Goal: Information Seeking & Learning: Learn about a topic

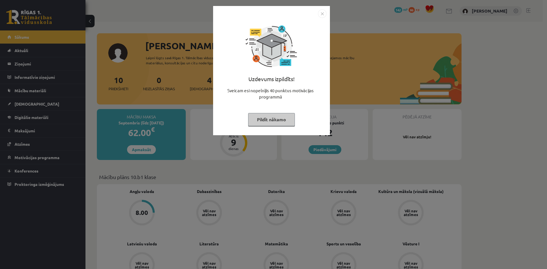
click at [320, 15] on img "Close" at bounding box center [322, 13] width 9 height 9
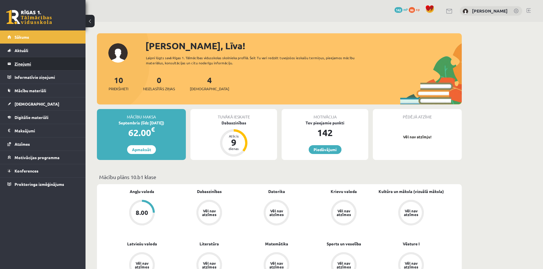
click at [42, 60] on legend "Ziņojumi 0" at bounding box center [47, 63] width 64 height 13
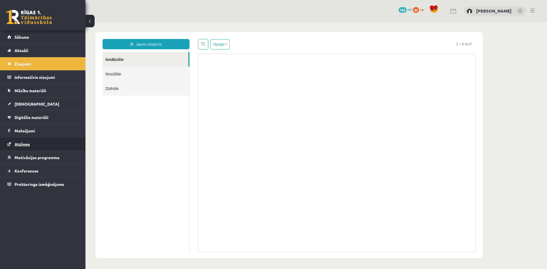
click at [37, 142] on link "Atzīmes" at bounding box center [42, 144] width 71 height 13
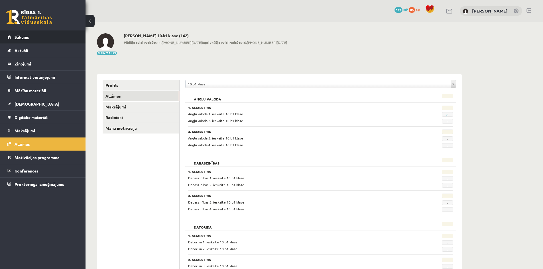
click at [28, 37] on span "Sākums" at bounding box center [22, 36] width 15 height 5
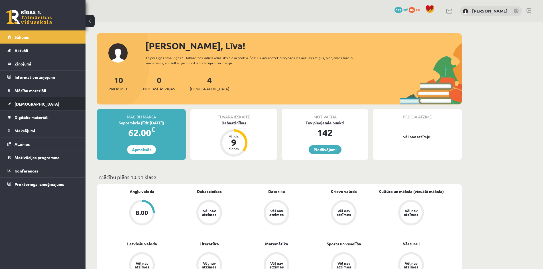
click at [35, 104] on link "[DEMOGRAPHIC_DATA]" at bounding box center [42, 103] width 71 height 13
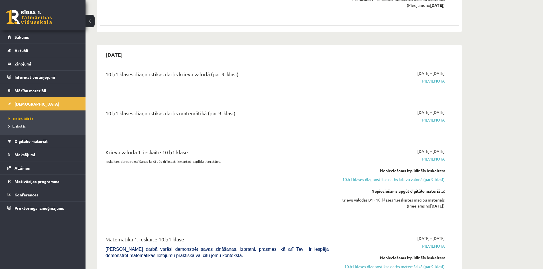
scroll to position [627, 0]
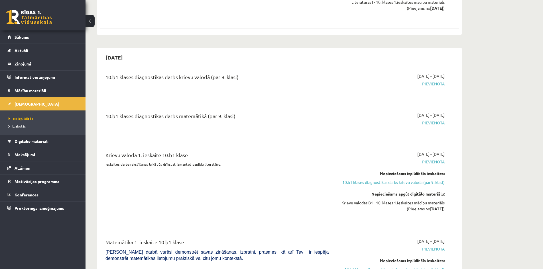
click at [19, 127] on span "Izlabotās" at bounding box center [17, 126] width 17 height 5
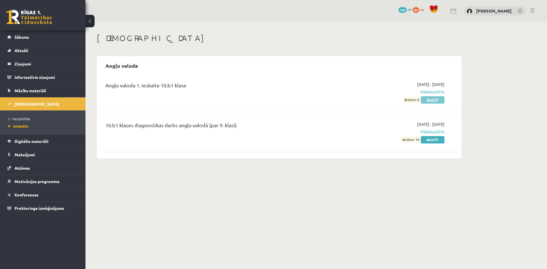
click at [433, 99] on link "Skatīt" at bounding box center [433, 99] width 24 height 7
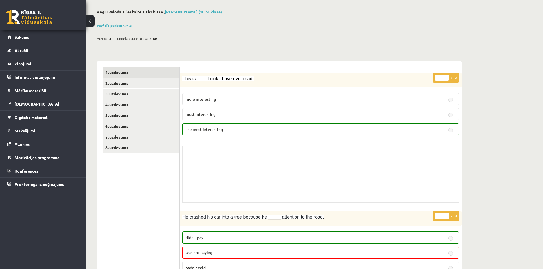
scroll to position [57, 0]
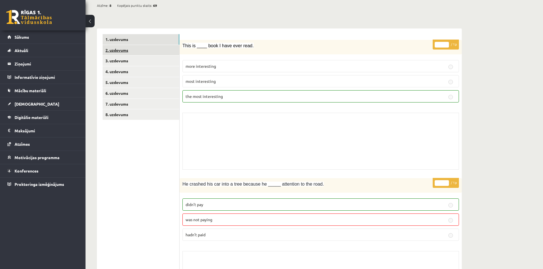
click at [131, 50] on link "2. uzdevums" at bounding box center [141, 50] width 77 height 11
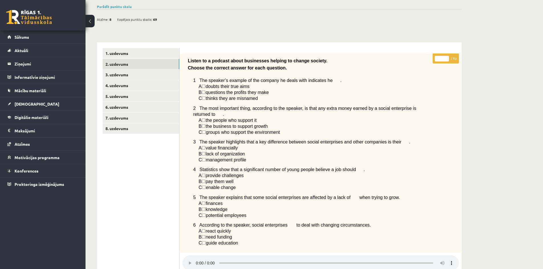
scroll to position [29, 0]
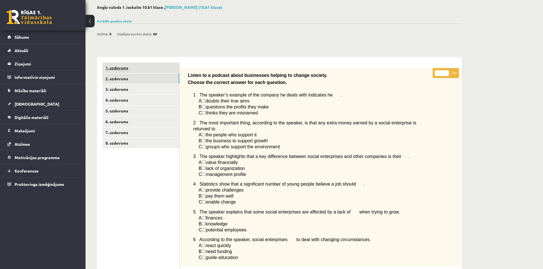
click at [119, 70] on link "1. uzdevums" at bounding box center [141, 68] width 77 height 11
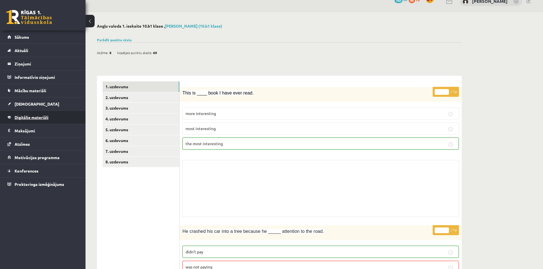
scroll to position [0, 0]
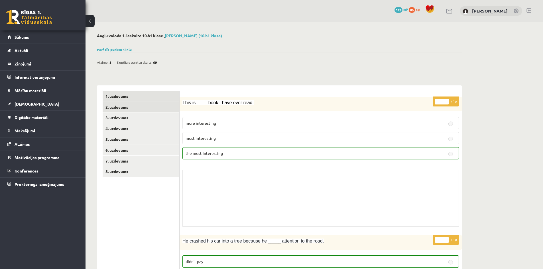
click at [126, 107] on link "2. uzdevums" at bounding box center [141, 107] width 77 height 11
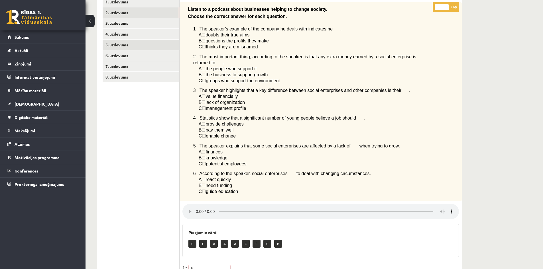
scroll to position [43, 0]
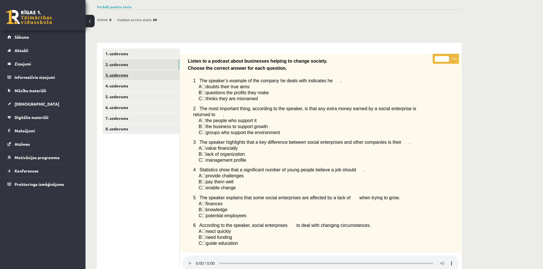
click at [121, 76] on link "3. uzdevums" at bounding box center [141, 75] width 77 height 11
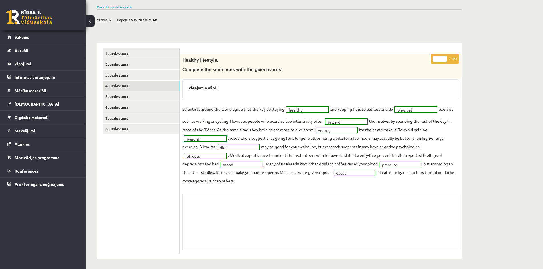
click at [121, 88] on link "4. uzdevums" at bounding box center [141, 86] width 77 height 11
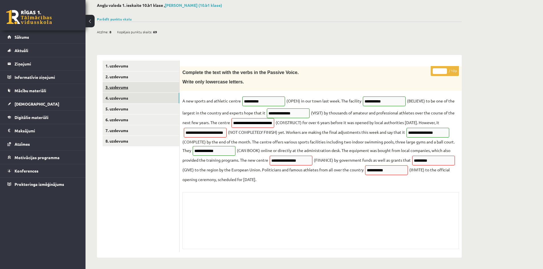
scroll to position [31, 0]
click at [123, 108] on link "5. uzdevums" at bounding box center [141, 109] width 77 height 11
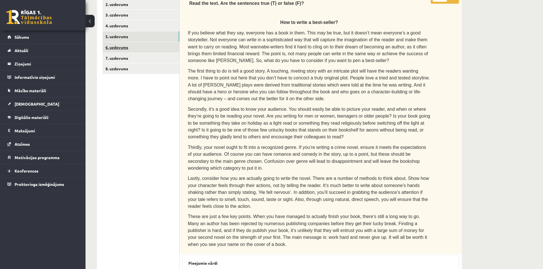
scroll to position [76, 0]
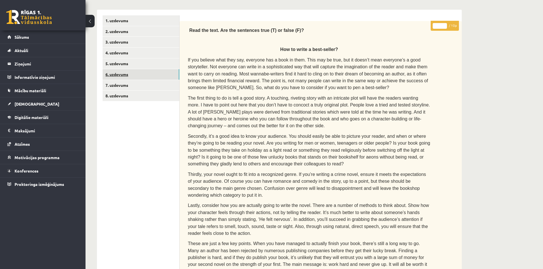
click at [118, 76] on link "6. uzdevums" at bounding box center [141, 74] width 77 height 11
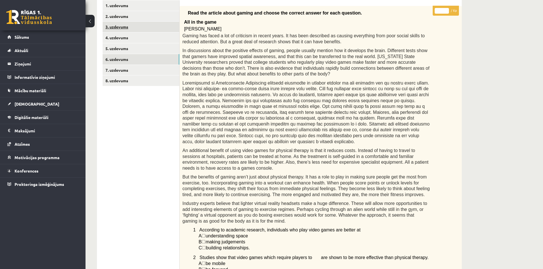
scroll to position [40, 0]
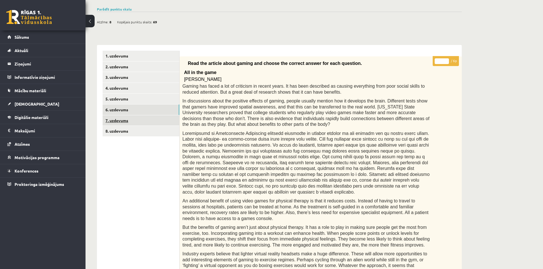
click at [117, 122] on link "7. uzdevums" at bounding box center [141, 120] width 77 height 11
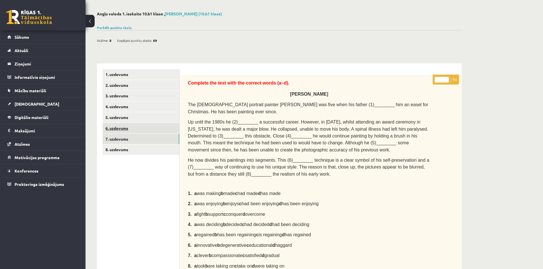
scroll to position [12, 0]
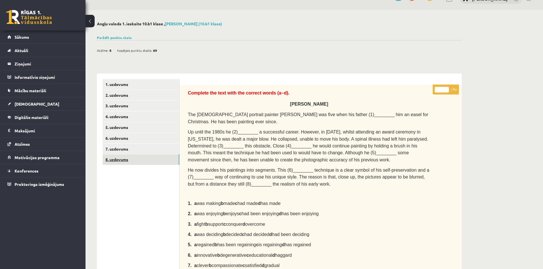
click at [118, 158] on link "8. uzdevums" at bounding box center [141, 159] width 77 height 11
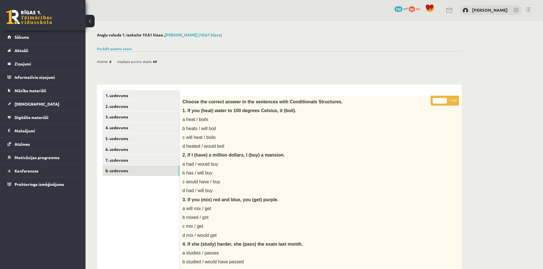
scroll to position [0, 0]
click at [124, 99] on link "1. uzdevums" at bounding box center [141, 96] width 77 height 11
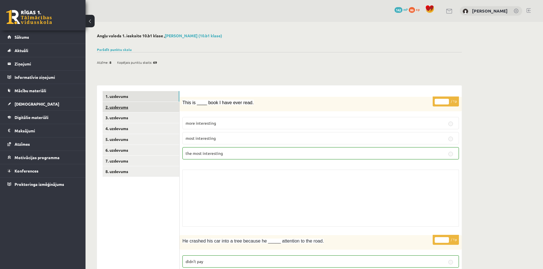
click at [119, 107] on link "2. uzdevums" at bounding box center [141, 107] width 77 height 11
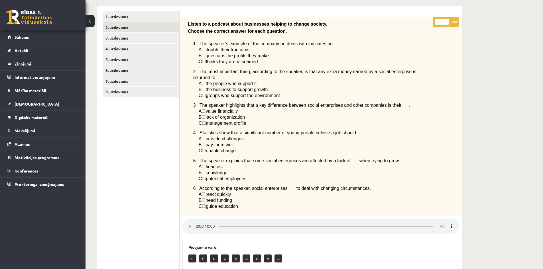
scroll to position [29, 0]
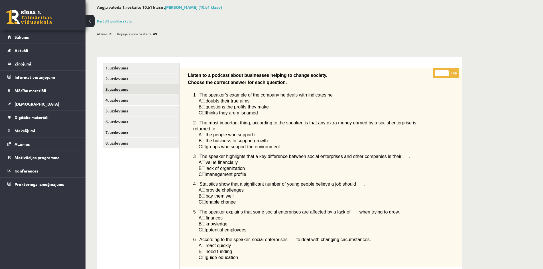
click at [121, 89] on link "3. uzdevums" at bounding box center [141, 89] width 77 height 11
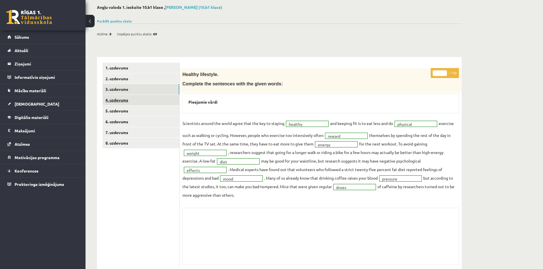
click at [119, 102] on link "4. uzdevums" at bounding box center [141, 100] width 77 height 11
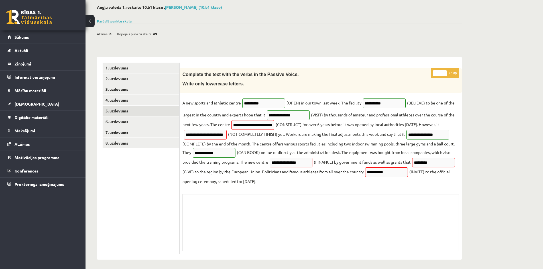
click at [123, 112] on link "5. uzdevums" at bounding box center [141, 111] width 77 height 11
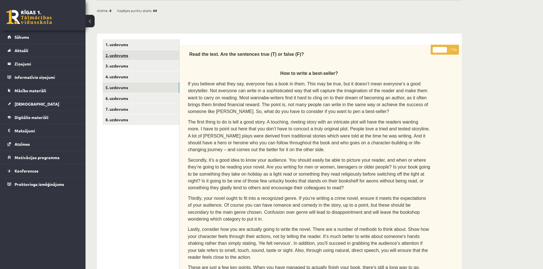
scroll to position [19, 0]
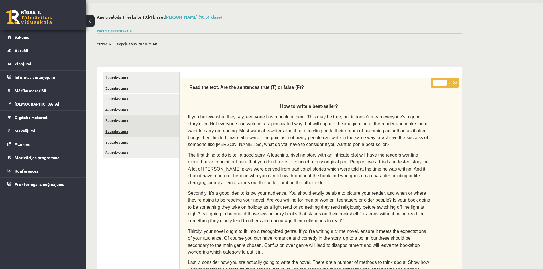
click at [116, 130] on link "6. uzdevums" at bounding box center [141, 131] width 77 height 11
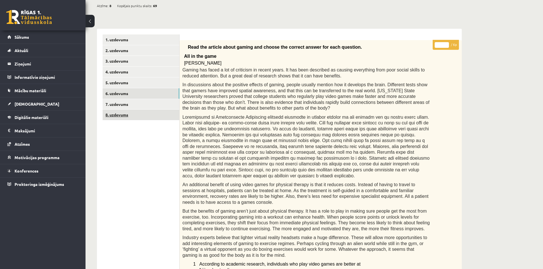
scroll to position [40, 0]
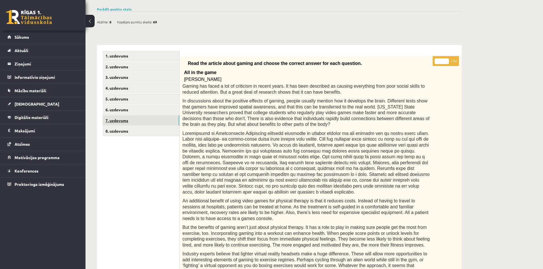
click at [122, 123] on link "7. uzdevums" at bounding box center [141, 120] width 77 height 11
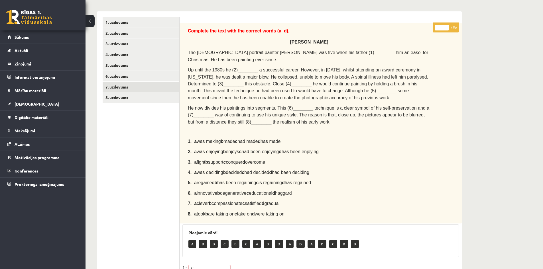
scroll to position [73, 0]
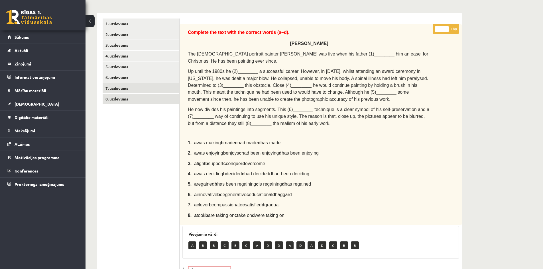
click at [123, 101] on link "8. uzdevums" at bounding box center [141, 99] width 77 height 11
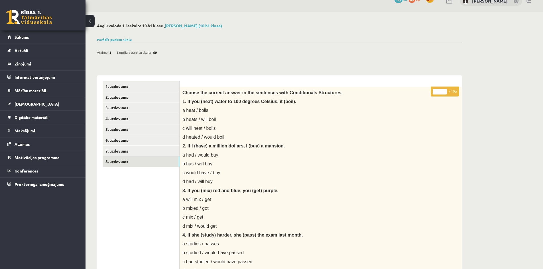
scroll to position [0, 0]
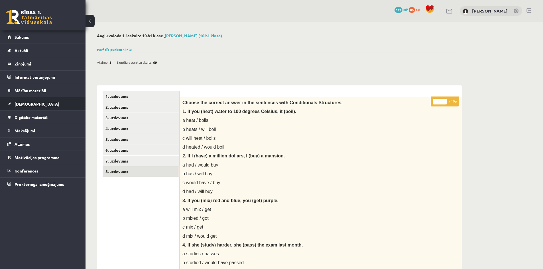
click at [25, 103] on span "[DEMOGRAPHIC_DATA]" at bounding box center [37, 103] width 45 height 5
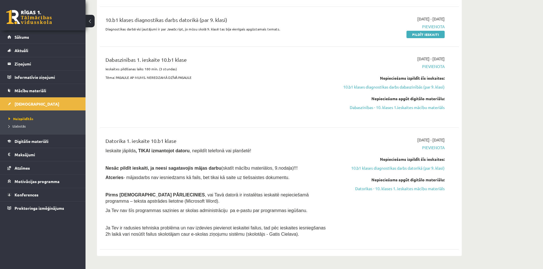
scroll to position [114, 0]
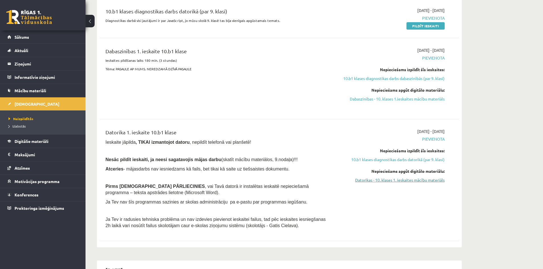
click at [389, 179] on link "Datorikas - 10. klases 1. ieskaites mācību materiāls" at bounding box center [390, 180] width 107 height 6
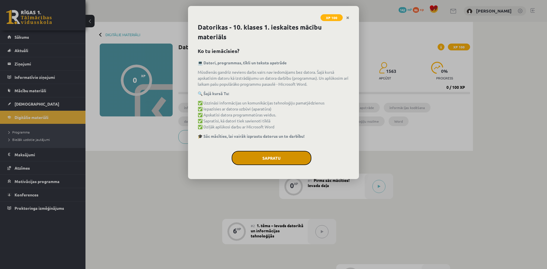
click at [273, 160] on button "Sapratu" at bounding box center [272, 158] width 80 height 14
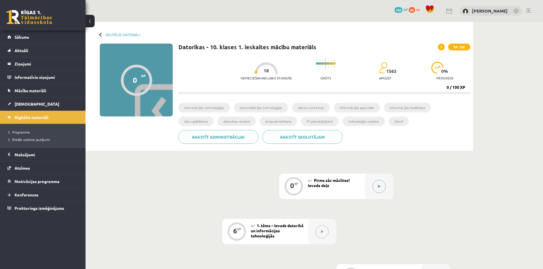
click at [375, 188] on button at bounding box center [379, 186] width 13 height 13
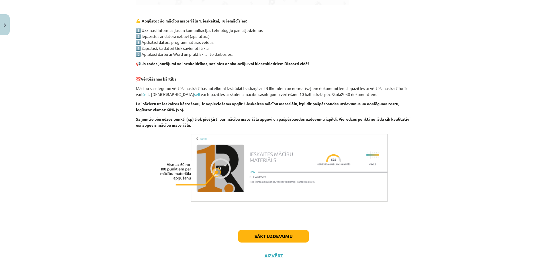
scroll to position [335, 0]
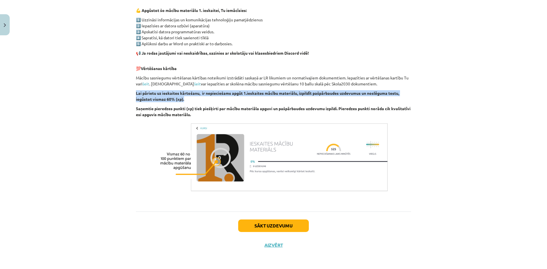
drag, startPoint x: 203, startPoint y: 100, endPoint x: 111, endPoint y: 93, distance: 92.1
click at [111, 93] on div "Mācību tēma: Datorikas - 10. klases 1. ieskaites mācību materiāls #1 Pirms sāc …" at bounding box center [273, 134] width 547 height 269
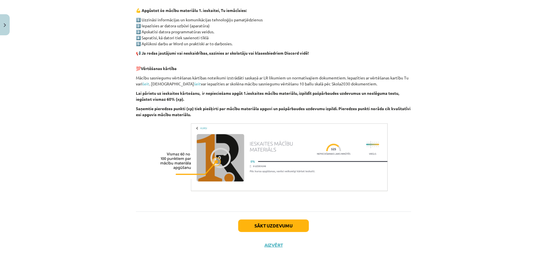
click at [430, 108] on div "Mācību tēma: Datorikas - 10. klases 1. ieskaites mācību materiāls #1 Pirms sāc …" at bounding box center [273, 134] width 547 height 269
click at [254, 227] on button "Sākt uzdevumu" at bounding box center [273, 226] width 71 height 13
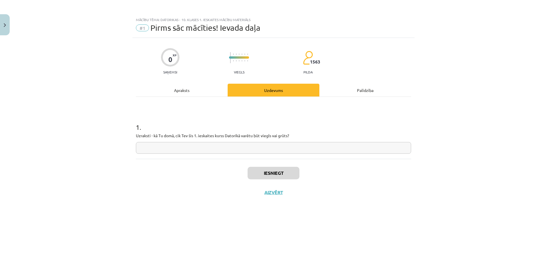
drag, startPoint x: 158, startPoint y: 148, endPoint x: 151, endPoint y: 148, distance: 7.1
click at [155, 148] on input "text" at bounding box center [273, 148] width 275 height 12
click at [294, 147] on input "text" at bounding box center [273, 148] width 275 height 12
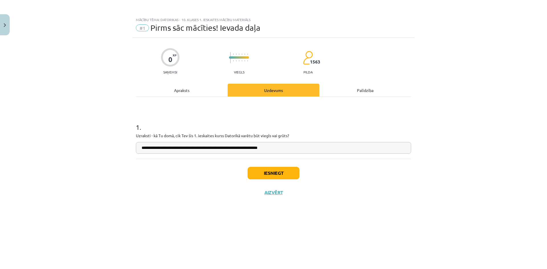
click at [228, 148] on input "**********" at bounding box center [273, 148] width 275 height 12
click at [295, 147] on input "**********" at bounding box center [273, 148] width 275 height 12
type input "**********"
click at [284, 172] on button "Iesniegt" at bounding box center [274, 173] width 52 height 13
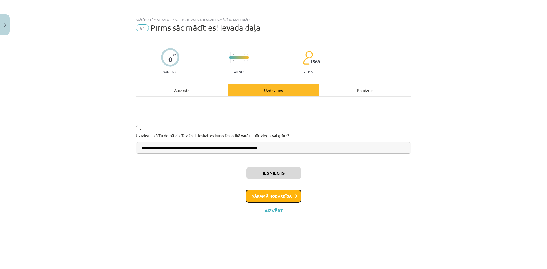
click at [284, 198] on button "Nākamā nodarbība" at bounding box center [274, 196] width 56 height 13
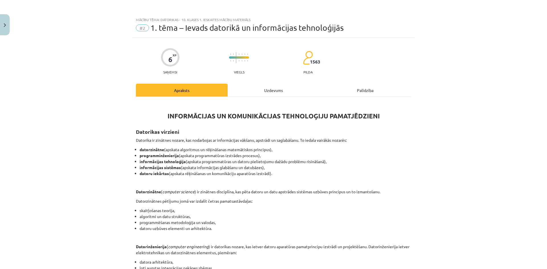
click at [259, 87] on div "Uzdevums" at bounding box center [274, 90] width 92 height 13
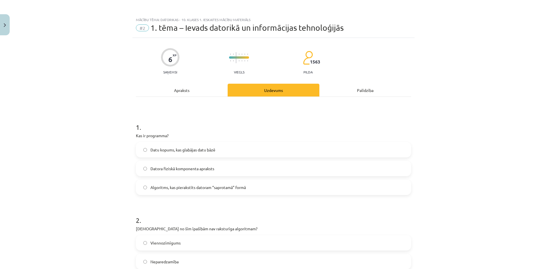
scroll to position [14, 0]
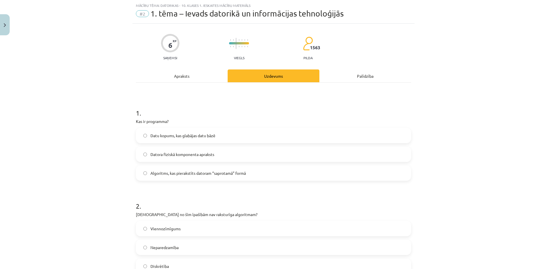
click at [184, 73] on div "Apraksts" at bounding box center [182, 76] width 92 height 13
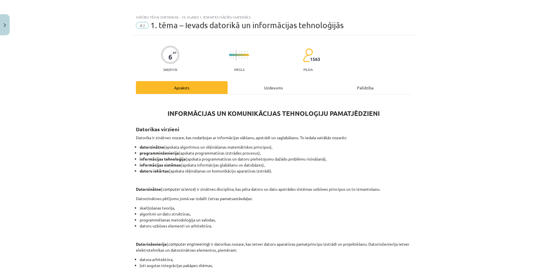
scroll to position [0, 0]
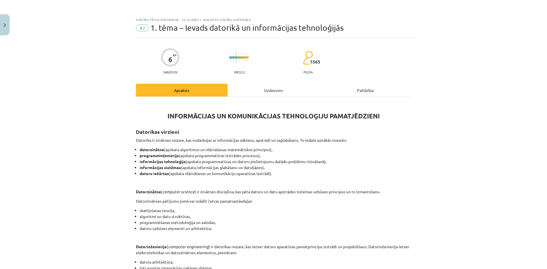
click at [263, 93] on div "Uzdevums" at bounding box center [274, 90] width 92 height 13
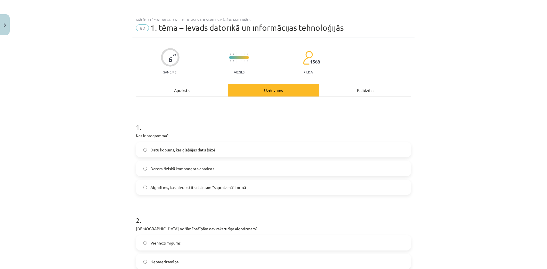
scroll to position [14, 0]
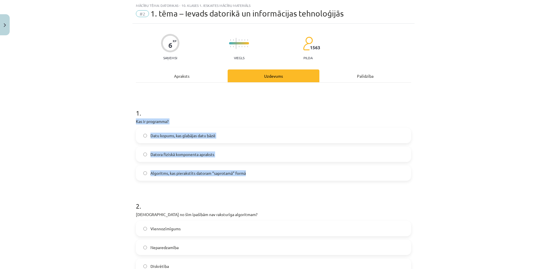
drag, startPoint x: 249, startPoint y: 172, endPoint x: 125, endPoint y: 121, distance: 133.7
click at [125, 121] on div "Mācību tēma: Datorikas - 10. klases 1. ieskaites mācību materiāls #2 1. tēma – …" at bounding box center [273, 134] width 547 height 269
copy div "Kas ir programma? Datu kopums, kas glabājas datu bāzē Datora fiziskā komponenta…"
click at [143, 176] on label "Algoritms, kas pierakstīts datoram “saprotamā” formā" at bounding box center [274, 173] width 274 height 14
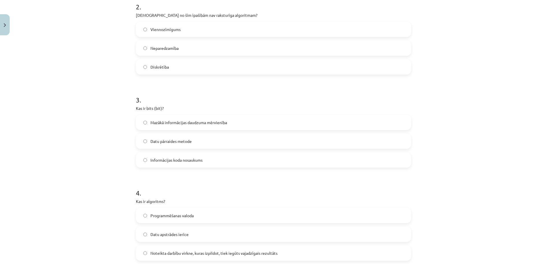
scroll to position [242, 0]
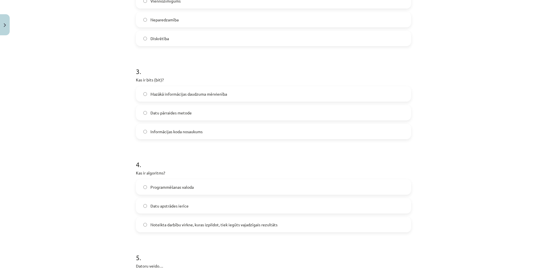
click at [236, 91] on label "Mazākā informācijas daudzuma mērvienība" at bounding box center [274, 94] width 274 height 14
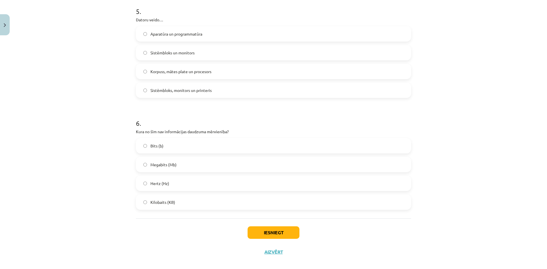
scroll to position [496, 0]
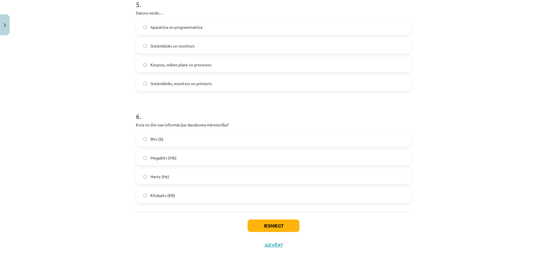
click at [143, 179] on label "Hertz (Hz)" at bounding box center [274, 177] width 274 height 14
click at [257, 226] on button "Iesniegt" at bounding box center [274, 226] width 52 height 13
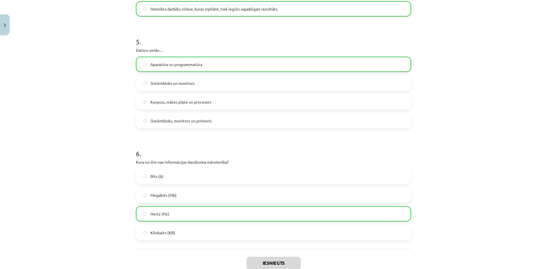
scroll to position [514, 0]
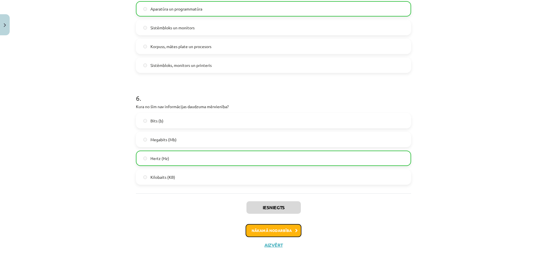
click at [269, 235] on button "Nākamā nodarbība" at bounding box center [274, 230] width 56 height 13
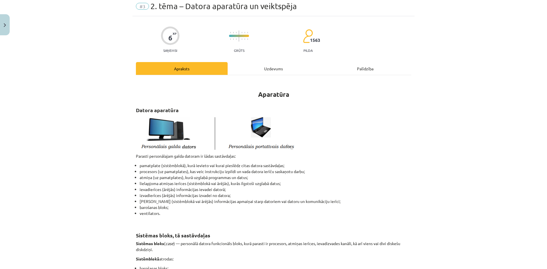
scroll to position [0, 0]
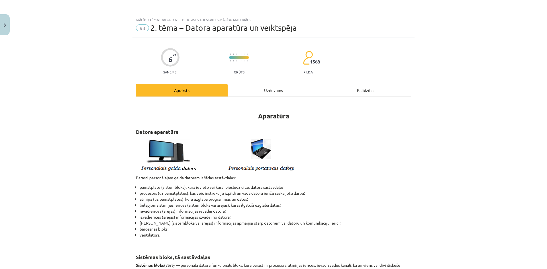
click at [259, 93] on div "Uzdevums" at bounding box center [274, 90] width 92 height 13
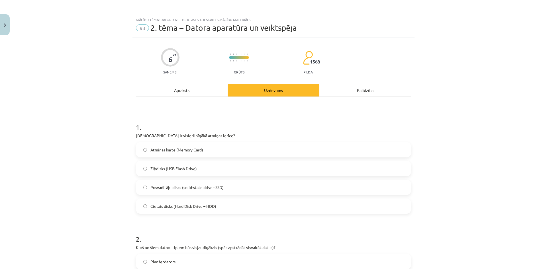
scroll to position [14, 0]
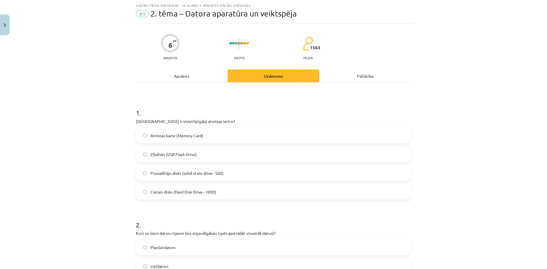
click at [141, 194] on label "Cietais disks (Hard Disk Drive – HDD)" at bounding box center [274, 192] width 274 height 14
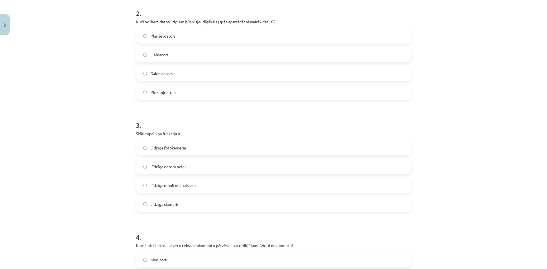
scroll to position [271, 0]
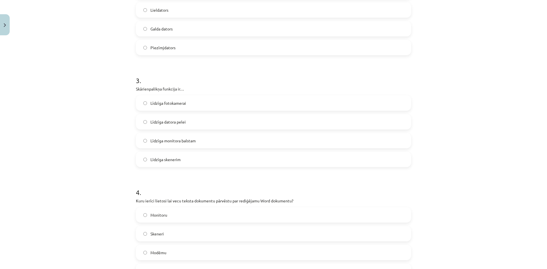
drag, startPoint x: 185, startPoint y: 161, endPoint x: 122, endPoint y: 90, distance: 95.5
click at [122, 90] on div "Mācību tēma: Datorikas - 10. klases 1. ieskaites mācību materiāls #3 2. tēma – …" at bounding box center [273, 134] width 547 height 269
copy div "Skārienpalikņa funkcija ir… Līdzīga fotokamerai Līdzīga datora pelei Līdzīga mo…"
click at [101, 141] on div "Mācību tēma: Datorikas - 10. klases 1. ieskaites mācību materiāls #3 2. tēma – …" at bounding box center [273, 134] width 547 height 269
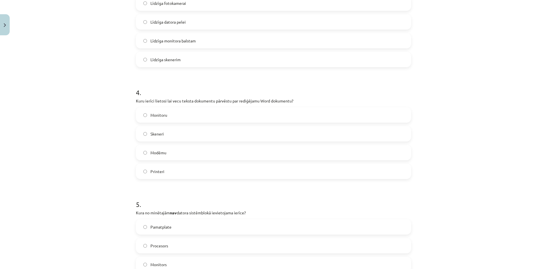
scroll to position [385, 0]
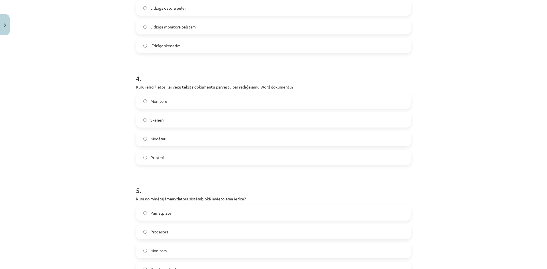
drag, startPoint x: 170, startPoint y: 161, endPoint x: 121, endPoint y: 88, distance: 88.9
click at [121, 88] on div "Mācību tēma: Datorikas - 10. klases 1. ieskaites mācību materiāls #3 2. tēma – …" at bounding box center [273, 134] width 547 height 269
copy div "Kuru ierīci lietosi lai vecu teksta dokumentu pārvēstu par rediģējamu Word doku…"
click at [145, 123] on label "Skeneri" at bounding box center [274, 120] width 274 height 14
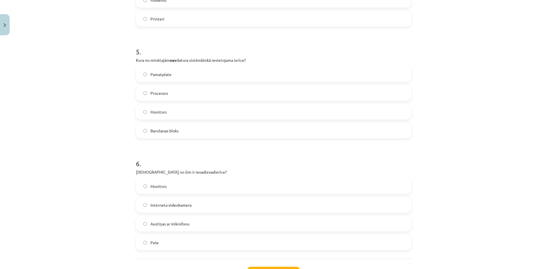
scroll to position [571, 0]
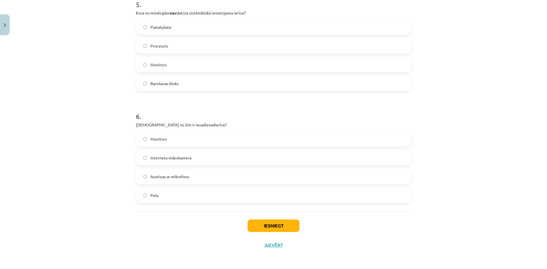
click at [196, 174] on label "Austiņas ar mikrofonu" at bounding box center [274, 177] width 274 height 14
click at [278, 228] on button "Iesniegt" at bounding box center [274, 226] width 52 height 13
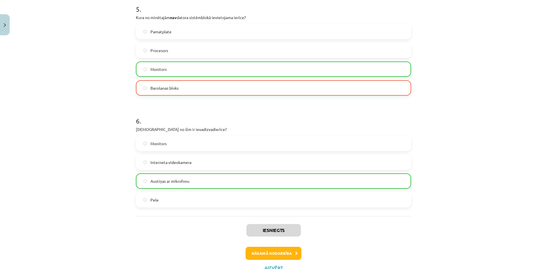
scroll to position [589, 0]
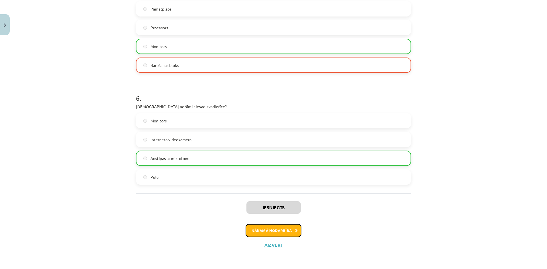
click at [288, 231] on button "Nākamā nodarbība" at bounding box center [274, 230] width 56 height 13
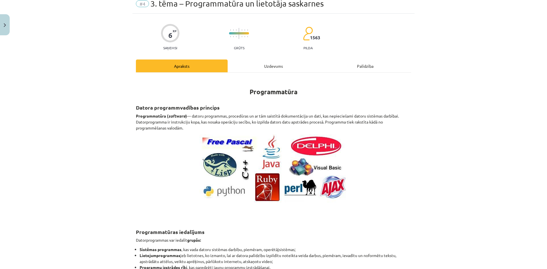
scroll to position [14, 0]
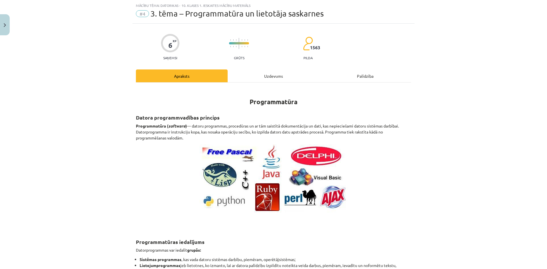
click at [256, 75] on div "Uzdevums" at bounding box center [274, 76] width 92 height 13
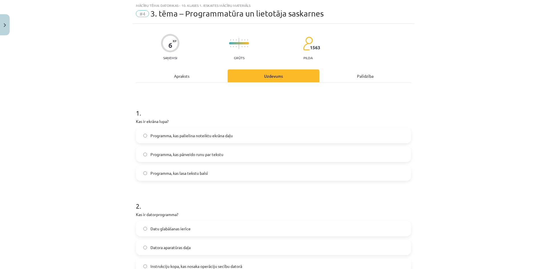
click at [239, 135] on label "Programma, kas palielina noteiktu ekrāna daļu" at bounding box center [274, 136] width 274 height 14
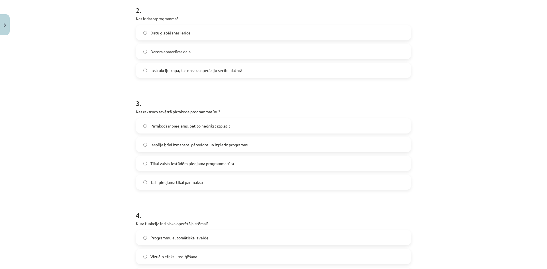
scroll to position [214, 0]
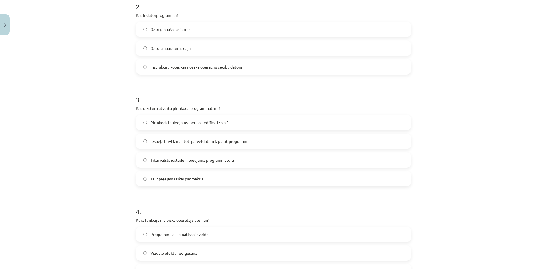
drag, startPoint x: 204, startPoint y: 182, endPoint x: 124, endPoint y: 109, distance: 107.5
click at [124, 109] on div "Mācību tēma: Datorikas - 10. klases 1. ieskaites mācību materiāls #4 3. tēma – …" at bounding box center [273, 134] width 547 height 269
copy div "Kas raksturo atvērtā pirmkoda programmatūru? Pirmkods ir pieejams, bet to nedrī…"
click at [109, 161] on div "Mācību tēma: Datorikas - 10. klases 1. ieskaites mācību materiāls #4 3. tēma – …" at bounding box center [273, 134] width 547 height 269
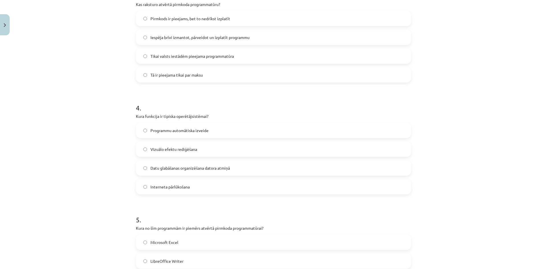
scroll to position [328, 0]
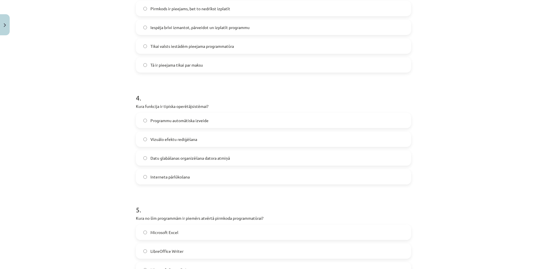
click at [239, 156] on label "Datu glabāšanas organizēšana datora atmiņā" at bounding box center [274, 158] width 274 height 14
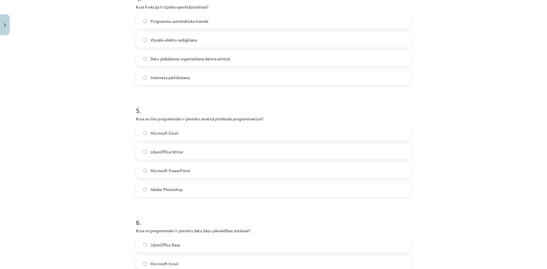
scroll to position [413, 0]
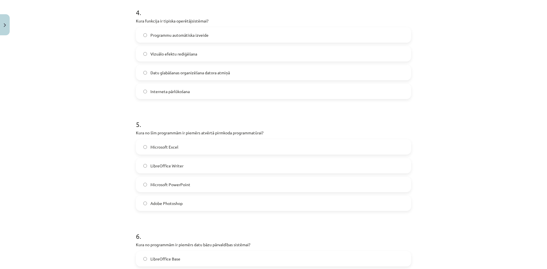
click at [198, 165] on label "LibreOffice Writer" at bounding box center [274, 166] width 274 height 14
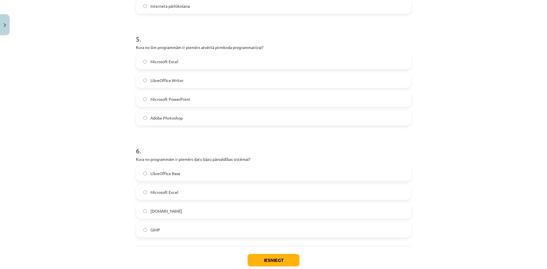
scroll to position [527, 0]
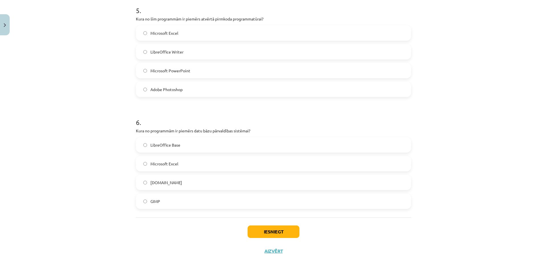
click at [193, 145] on label "LibreOffice Base" at bounding box center [274, 145] width 274 height 14
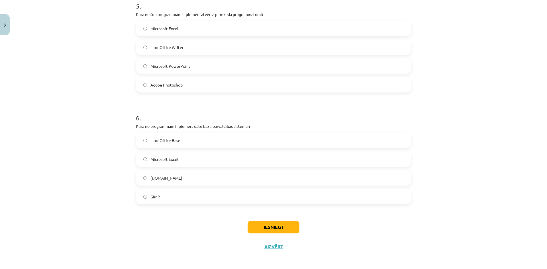
scroll to position [533, 0]
click at [264, 227] on button "Iesniegt" at bounding box center [274, 226] width 52 height 13
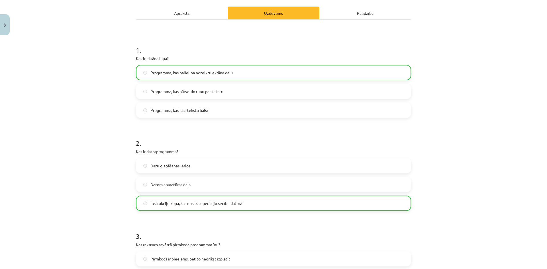
scroll to position [0, 0]
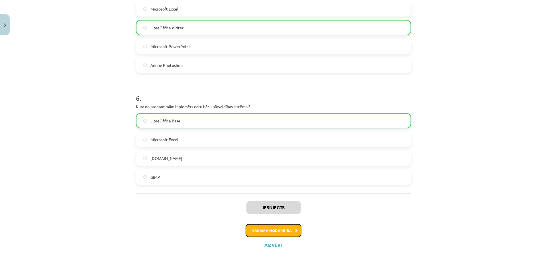
click at [280, 233] on button "Nākamā nodarbība" at bounding box center [274, 230] width 56 height 13
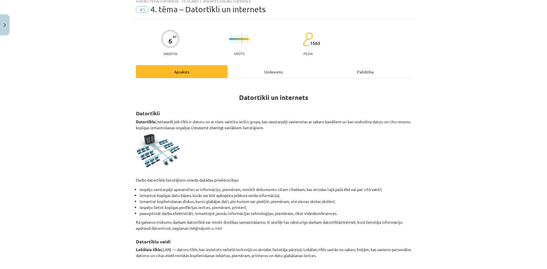
scroll to position [14, 0]
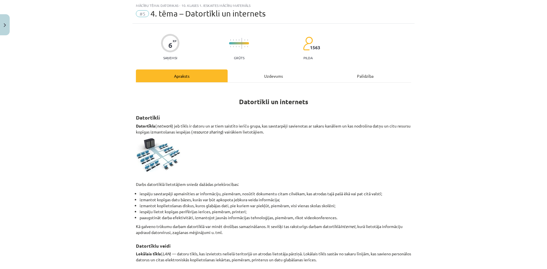
click at [262, 78] on div "Uzdevums" at bounding box center [274, 76] width 92 height 13
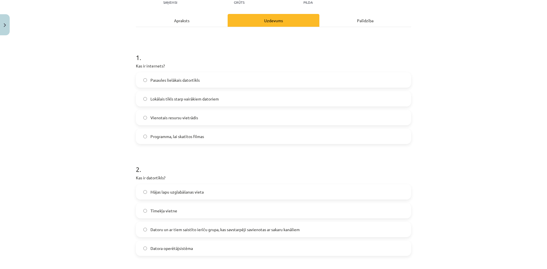
scroll to position [71, 0]
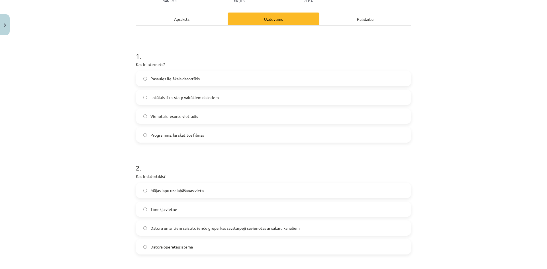
click at [202, 133] on span "Programma, lai skatītos filmas" at bounding box center [178, 135] width 54 height 6
drag, startPoint x: 146, startPoint y: 97, endPoint x: 209, endPoint y: 122, distance: 67.3
click at [146, 97] on label "Lokālais tīkls starp vairākiem datoriem" at bounding box center [274, 97] width 274 height 14
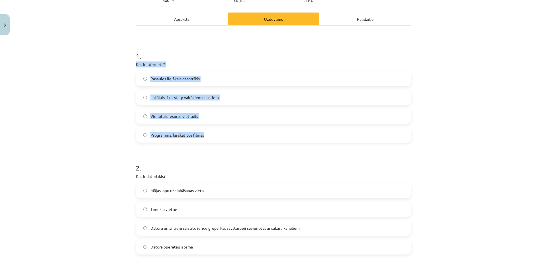
drag, startPoint x: 200, startPoint y: 134, endPoint x: 115, endPoint y: 60, distance: 112.3
click at [115, 60] on div "Mācību tēma: Datorikas - 10. klases 1. ieskaites mācību materiāls #5 4. tēma – …" at bounding box center [273, 134] width 547 height 269
copy div "Kas ir internets? Pasaules lielākais datortīkls Lokālais tīkls starp vairākiem …"
click at [114, 122] on div "Mācību tēma: Datorikas - 10. klases 1. ieskaites mācību materiāls #5 4. tēma – …" at bounding box center [273, 134] width 547 height 269
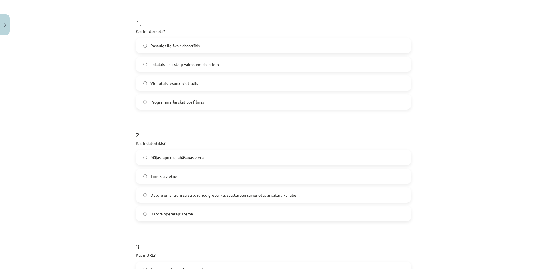
scroll to position [157, 0]
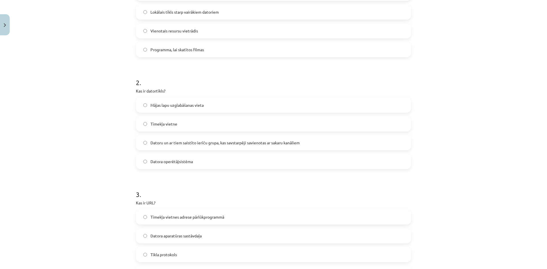
click at [145, 145] on label "Datoru un ar tiem saistīto ierīču grupa, kas savstarpēji savienotas ar sakaru k…" at bounding box center [274, 143] width 274 height 14
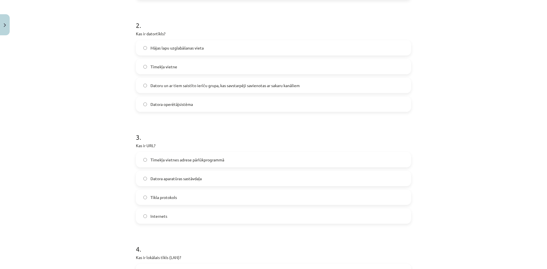
scroll to position [242, 0]
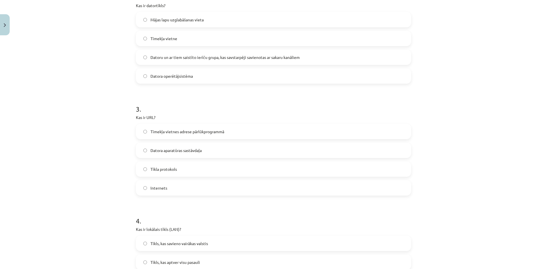
click at [140, 132] on label "Tīmekļa vietnes adrese pārlūkprogrammā" at bounding box center [274, 132] width 274 height 14
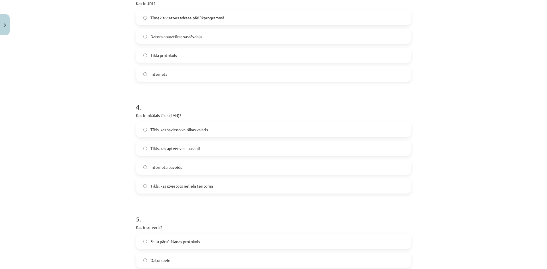
scroll to position [385, 0]
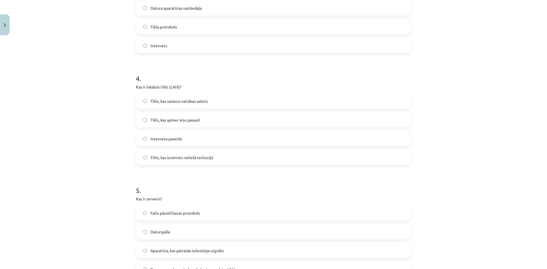
click at [221, 163] on label "Tīkls, kas izvietots nelielā teritorijā" at bounding box center [274, 158] width 274 height 14
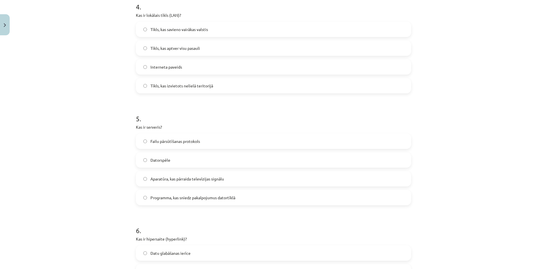
scroll to position [470, 0]
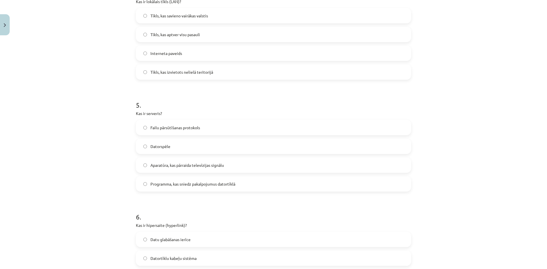
click at [177, 145] on label "Datorspēle" at bounding box center [274, 146] width 274 height 14
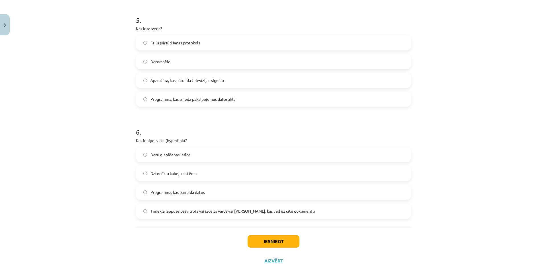
scroll to position [556, 0]
click at [194, 210] on span "Tīmekļa lappusē pasvītrots vai izcelts vārds vai [PERSON_NAME], kas ved uz citu…" at bounding box center [233, 211] width 164 height 6
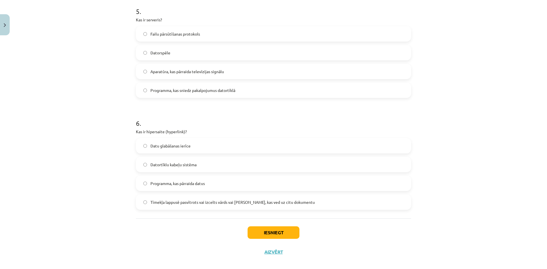
scroll to position [571, 0]
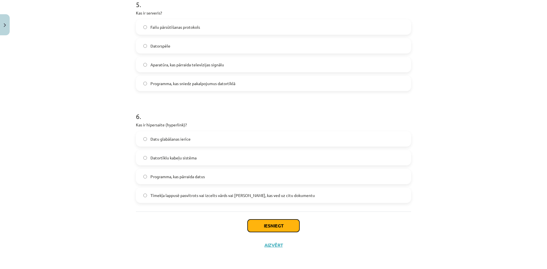
click at [270, 226] on button "Iesniegt" at bounding box center [274, 226] width 52 height 13
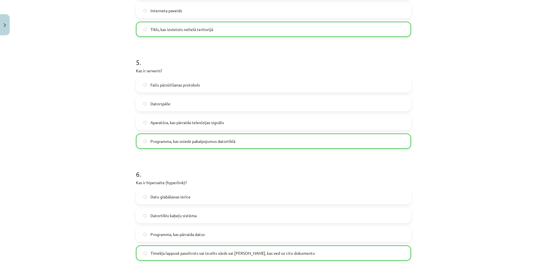
scroll to position [589, 0]
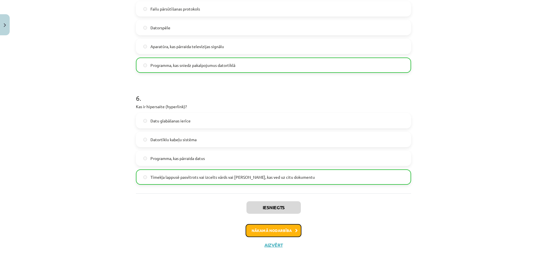
click at [276, 232] on button "Nākamā nodarbība" at bounding box center [274, 230] width 56 height 13
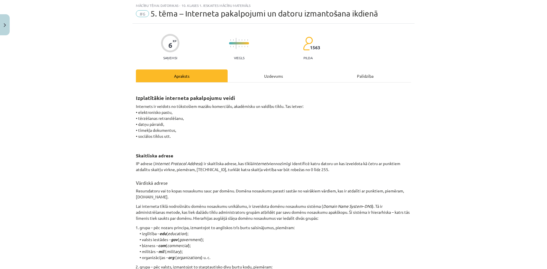
scroll to position [0, 0]
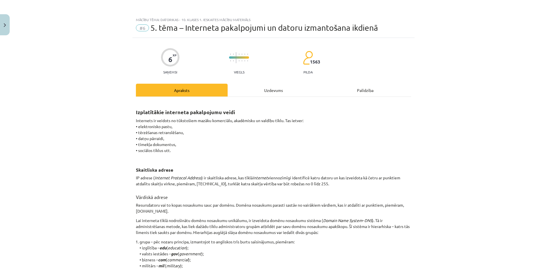
click at [268, 90] on div "Uzdevums" at bounding box center [274, 90] width 92 height 13
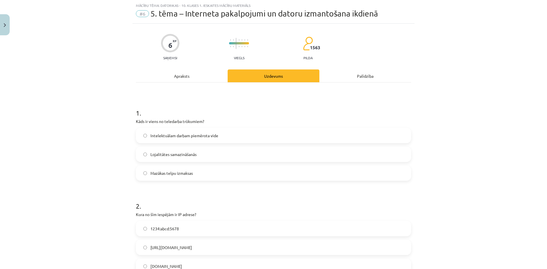
click at [151, 155] on span "Lojalitātes samazināšanās" at bounding box center [174, 155] width 46 height 6
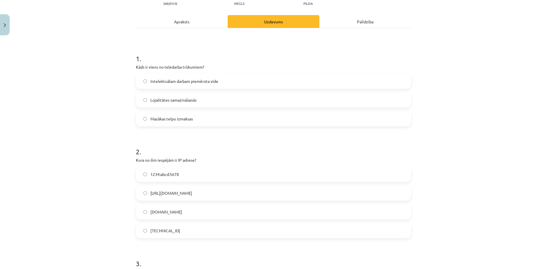
scroll to position [71, 0]
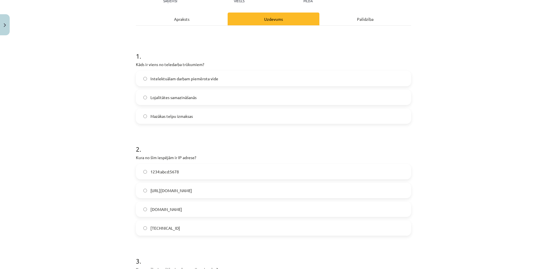
click at [178, 231] on label "[TECHNICAL_ID]" at bounding box center [274, 228] width 274 height 14
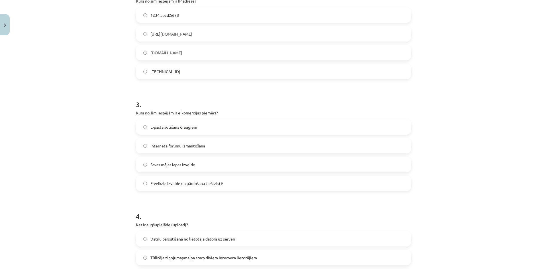
scroll to position [257, 0]
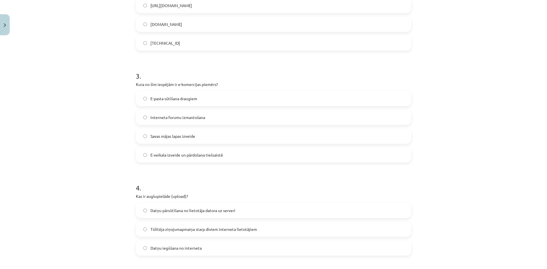
click at [227, 152] on label "E-veikala izveide un pārdošana tiešsaistē" at bounding box center [274, 155] width 274 height 14
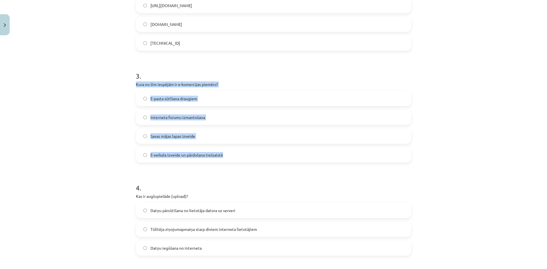
drag, startPoint x: 226, startPoint y: 155, endPoint x: 123, endPoint y: 84, distance: 125.0
click at [123, 84] on div "Mācību tēma: Datorikas - 10. klases 1. ieskaites mācību materiāls #6 5. tēma – …" at bounding box center [273, 134] width 547 height 269
copy div "Kura no šīm iespējām ir e-komercijas piemērs? E-pasta sūtīšana draugiem Interne…"
click at [58, 97] on div "Mācību tēma: Datorikas - 10. klases 1. ieskaites mācību materiāls #6 5. tēma – …" at bounding box center [273, 134] width 547 height 269
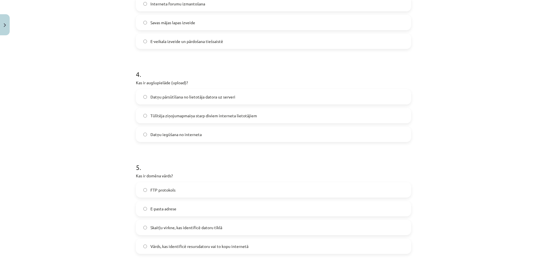
scroll to position [371, 0]
click at [249, 94] on label "Datņu pārsūtīšana no lietotāja datora uz serveri" at bounding box center [274, 97] width 274 height 14
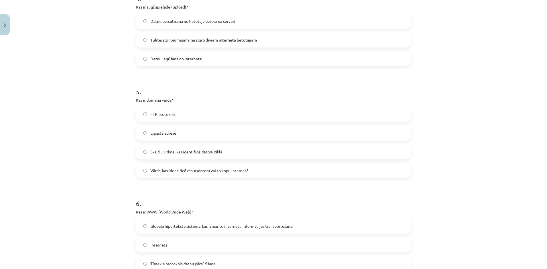
scroll to position [456, 0]
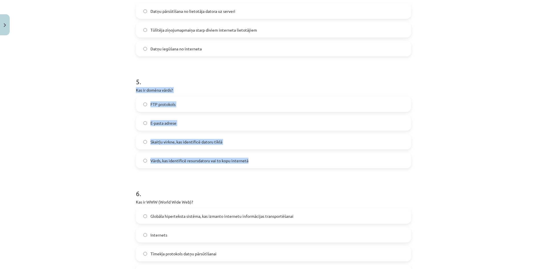
drag, startPoint x: 258, startPoint y: 162, endPoint x: 114, endPoint y: 90, distance: 161.0
click at [114, 90] on div "Mācību tēma: Datorikas - 10. klases 1. ieskaites mācību materiāls #6 5. tēma – …" at bounding box center [273, 134] width 547 height 269
copy div "Kas ir domēna vārds? FTP protokols E-pasta adrese Skaitļu virkne, kas identific…"
click at [147, 159] on label "Vārds, kas identificē resursdatoru vai to kopu internetā" at bounding box center [274, 161] width 274 height 14
click at [108, 164] on div "Mācību tēma: Datorikas - 10. klases 1. ieskaites mācību materiāls #6 5. tēma – …" at bounding box center [273, 134] width 547 height 269
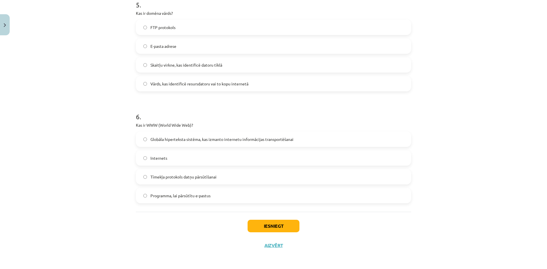
scroll to position [533, 0]
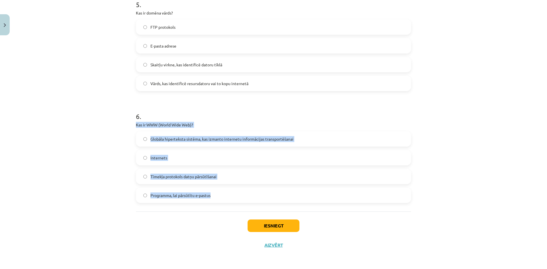
drag, startPoint x: 218, startPoint y: 195, endPoint x: 118, endPoint y: 126, distance: 121.2
click at [118, 126] on div "Mācību tēma: Datorikas - 10. klases 1. ieskaites mācību materiāls #6 5. tēma – …" at bounding box center [273, 134] width 547 height 269
copy div "Kas ir WWW (World Wide Web)? Globāla hiperteksta sistēma, kas izmanto internetu…"
click at [116, 150] on div "Mācību tēma: Datorikas - 10. klases 1. ieskaites mācību materiāls #6 5. tēma – …" at bounding box center [273, 134] width 547 height 269
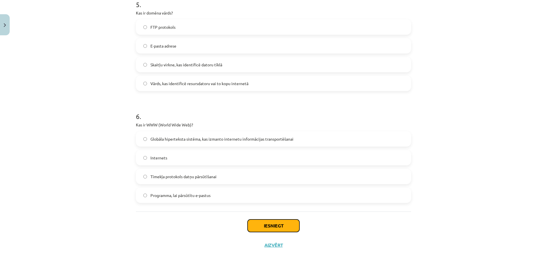
click at [262, 223] on button "Iesniegt" at bounding box center [274, 226] width 52 height 13
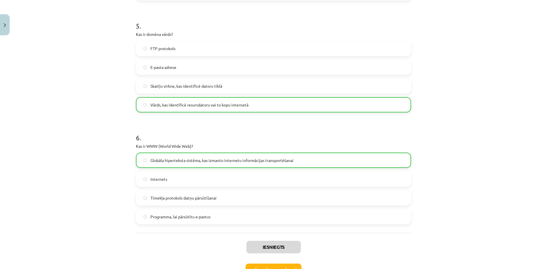
scroll to position [552, 0]
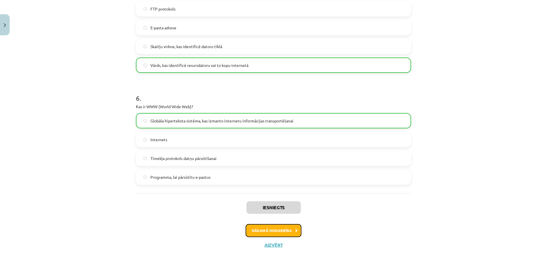
click at [286, 234] on button "Nākamā nodarbība" at bounding box center [274, 230] width 56 height 13
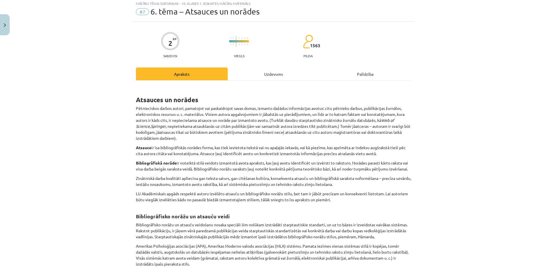
scroll to position [14, 0]
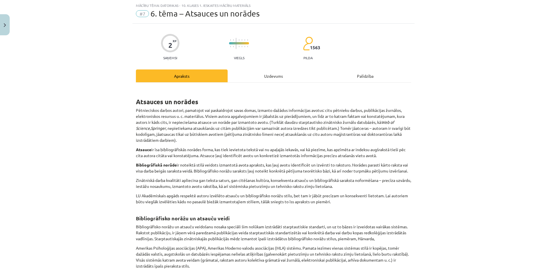
click at [252, 77] on div "Uzdevums" at bounding box center [274, 76] width 92 height 13
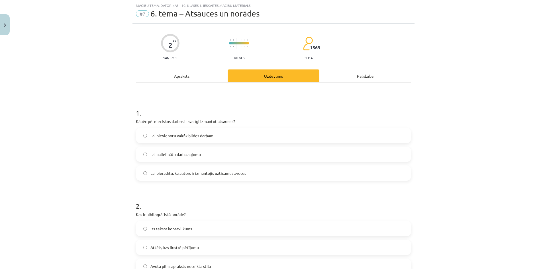
click at [267, 174] on label "Lai pierādītu, ka autors ir izmantojis uzticamus avotus" at bounding box center [274, 173] width 274 height 14
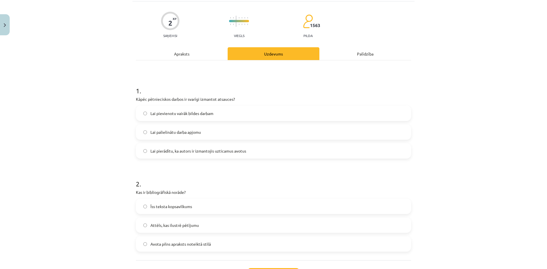
scroll to position [85, 0]
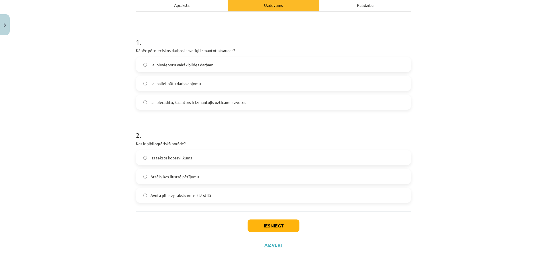
click at [222, 196] on label "Avota pilns apraksts noteiktā stilā" at bounding box center [274, 195] width 274 height 14
click at [282, 229] on button "Iesniegt" at bounding box center [274, 226] width 52 height 13
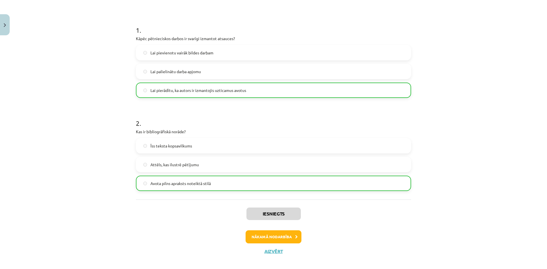
scroll to position [103, 0]
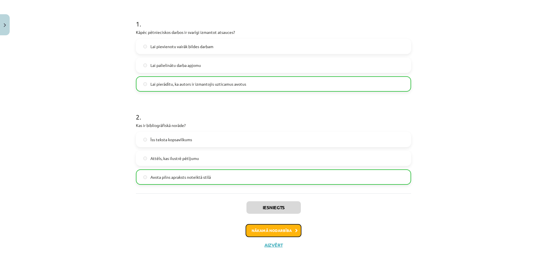
click at [273, 232] on button "Nākamā nodarbība" at bounding box center [274, 230] width 56 height 13
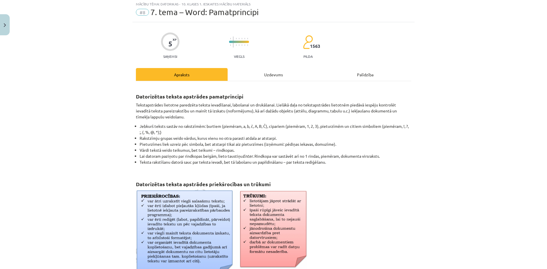
scroll to position [14, 0]
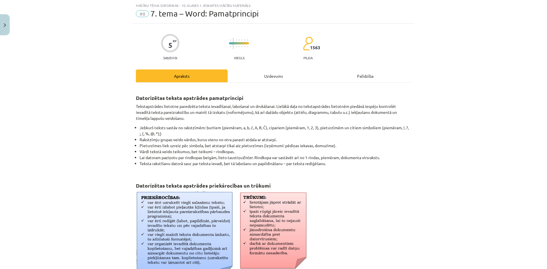
click at [259, 81] on div "Uzdevums" at bounding box center [274, 76] width 92 height 13
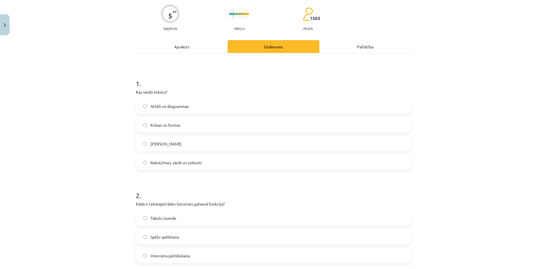
scroll to position [71, 0]
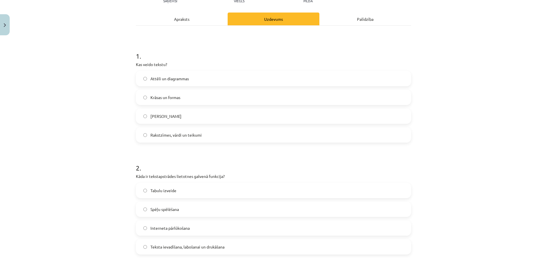
drag, startPoint x: 192, startPoint y: 22, endPoint x: 216, endPoint y: 34, distance: 27.2
click at [192, 21] on div "Apraksts" at bounding box center [182, 19] width 92 height 13
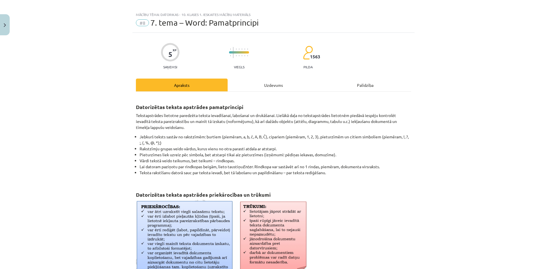
scroll to position [0, 0]
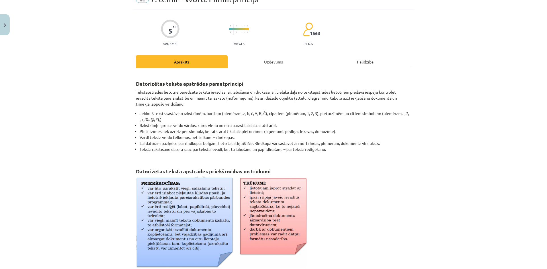
click at [267, 63] on div "Uzdevums" at bounding box center [274, 61] width 92 height 13
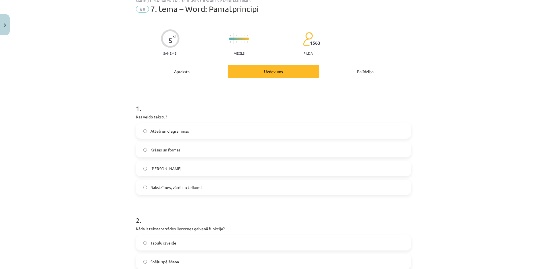
scroll to position [29, 0]
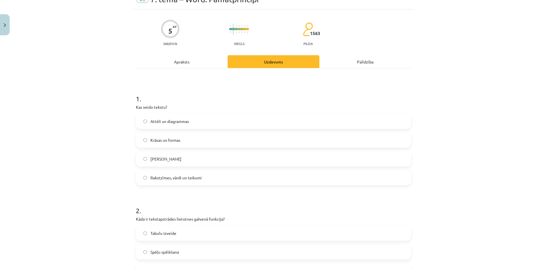
click at [226, 180] on label "Rakstzīmes, vārdi un teikumi" at bounding box center [274, 178] width 274 height 14
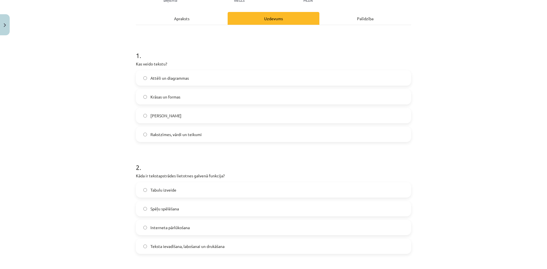
scroll to position [86, 0]
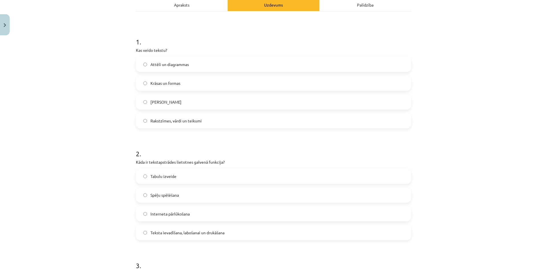
click at [251, 232] on label "Teksta ievadīšana, labošanai un drukāšana" at bounding box center [274, 233] width 274 height 14
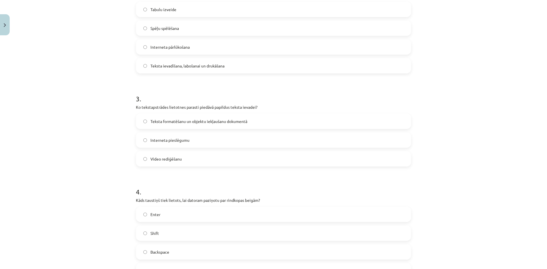
scroll to position [257, 0]
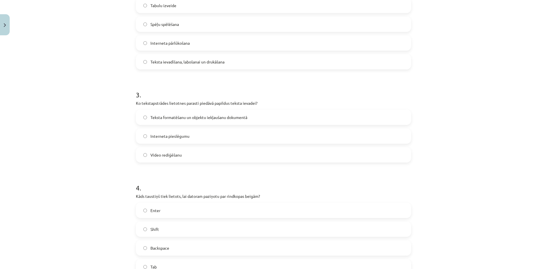
click at [262, 118] on label "Teksta formatēšanu un objektu iekļaušanu dokumentā" at bounding box center [274, 117] width 274 height 14
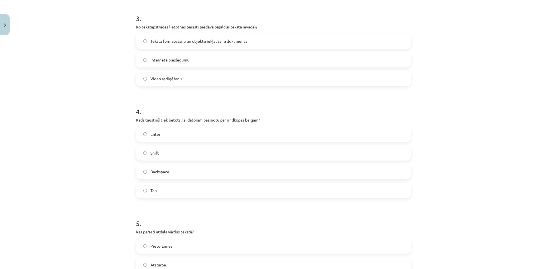
scroll to position [342, 0]
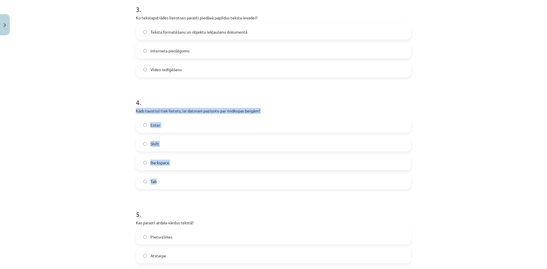
drag, startPoint x: 162, startPoint y: 182, endPoint x: 114, endPoint y: 113, distance: 83.1
click at [114, 113] on div "Mācību tēma: Datorikas - 10. klases 1. ieskaites mācību materiāls #8 7. tema – …" at bounding box center [273, 134] width 547 height 269
click at [107, 129] on div "Mācību tēma: Datorikas - 10. klases 1. ieskaites mācību materiāls #8 7. tema – …" at bounding box center [273, 134] width 547 height 269
click at [175, 126] on label "Enter" at bounding box center [274, 125] width 274 height 14
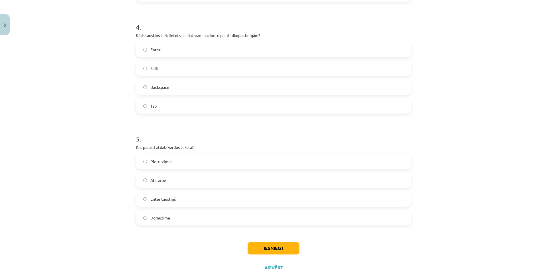
scroll to position [428, 0]
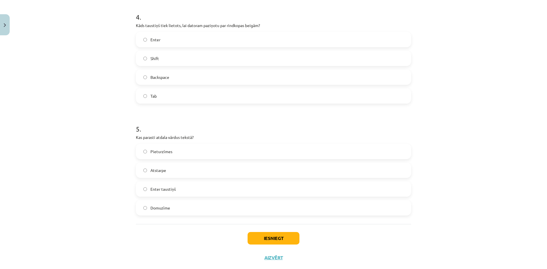
click at [182, 176] on label "Atstarpe" at bounding box center [274, 170] width 274 height 14
click at [283, 241] on button "Iesniegt" at bounding box center [274, 238] width 52 height 13
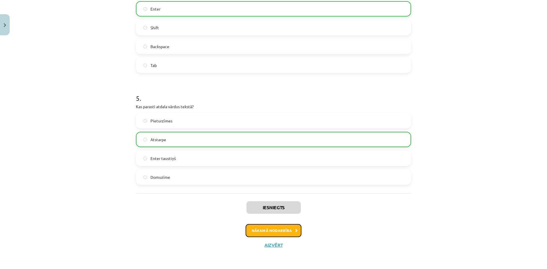
click at [263, 229] on button "Nākamā nodarbība" at bounding box center [274, 230] width 56 height 13
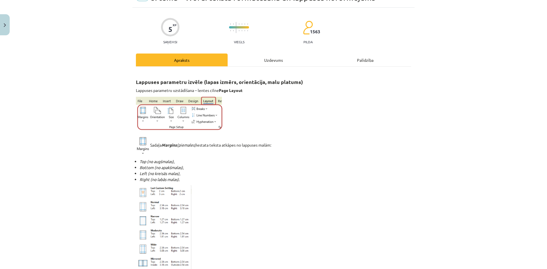
scroll to position [14, 0]
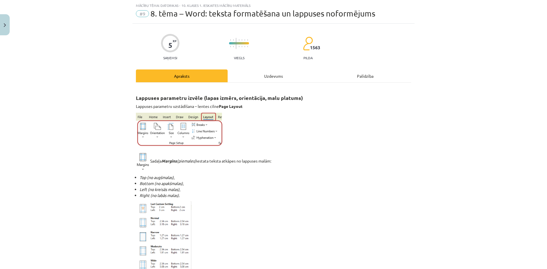
click at [283, 80] on div "Uzdevums" at bounding box center [274, 76] width 92 height 13
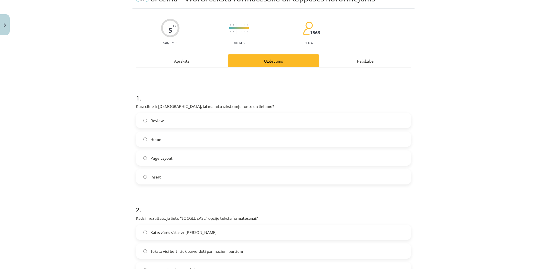
scroll to position [43, 0]
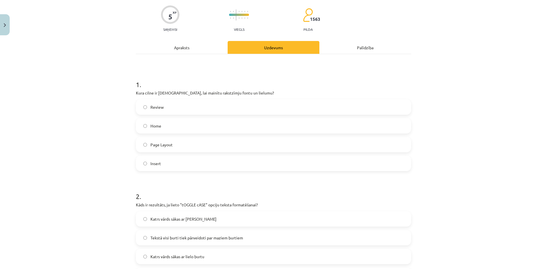
click at [247, 126] on label "Home" at bounding box center [274, 126] width 274 height 14
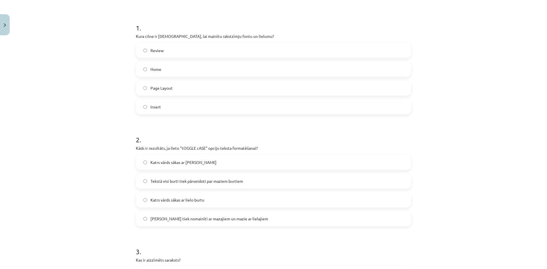
scroll to position [100, 0]
click at [274, 216] on label "[PERSON_NAME] tiek nomainīti ar mazajiem un mazie ar lielajiem" at bounding box center [274, 218] width 274 height 14
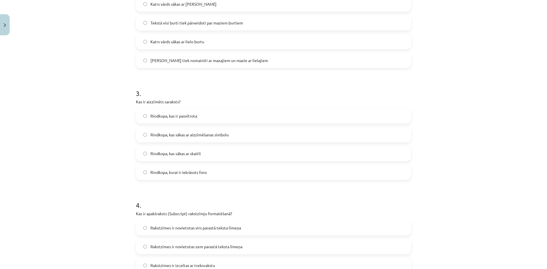
scroll to position [271, 0]
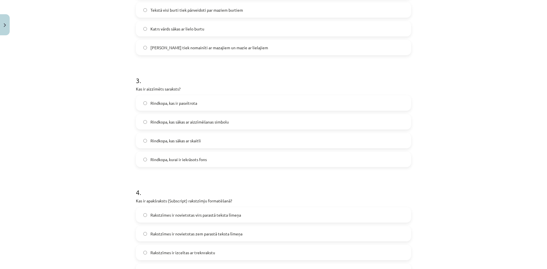
click at [212, 160] on label "Rindkopa, kurai ir iekrāsots fons" at bounding box center [274, 159] width 274 height 14
click at [240, 122] on label "Rindkopa, kas sākas ar aizzīmēšanas simbolu" at bounding box center [274, 122] width 274 height 14
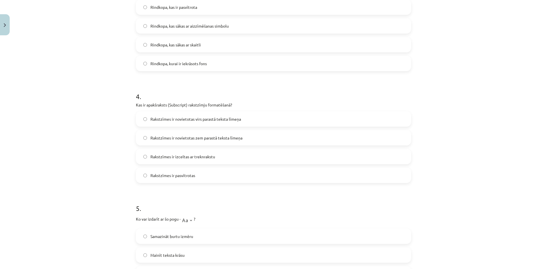
scroll to position [385, 0]
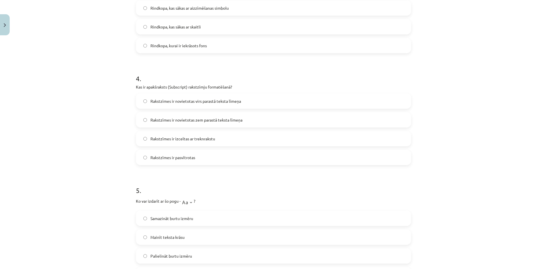
click at [245, 120] on label "Rakstzīmes ir novietotas zem parastā teksta līmeņa" at bounding box center [274, 120] width 274 height 14
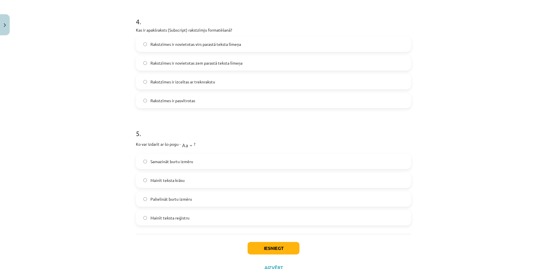
scroll to position [464, 0]
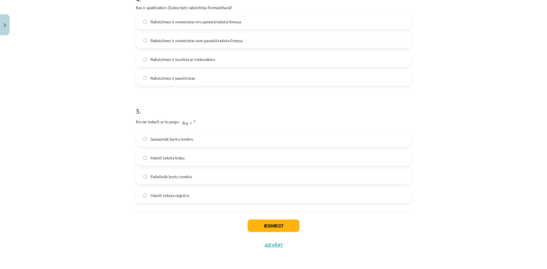
click at [197, 176] on label "Palielināt burtu izmēru" at bounding box center [274, 177] width 274 height 14
click at [203, 137] on label "Samazināt burtu izmēru" at bounding box center [274, 139] width 274 height 14
click at [194, 198] on label "Mainīt teksta reģistru" at bounding box center [274, 195] width 274 height 14
click at [286, 226] on button "Iesniegt" at bounding box center [274, 226] width 52 height 13
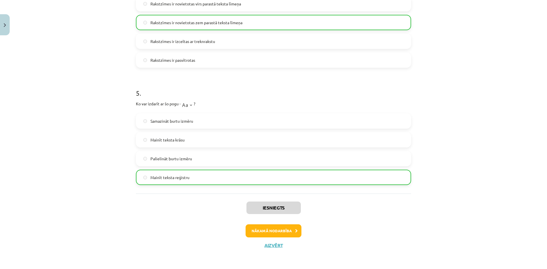
scroll to position [483, 0]
click at [262, 228] on button "Nākamā nodarbība" at bounding box center [274, 230] width 56 height 13
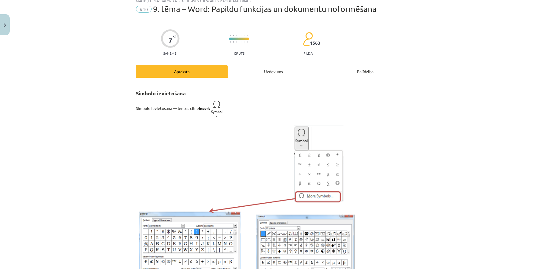
scroll to position [14, 0]
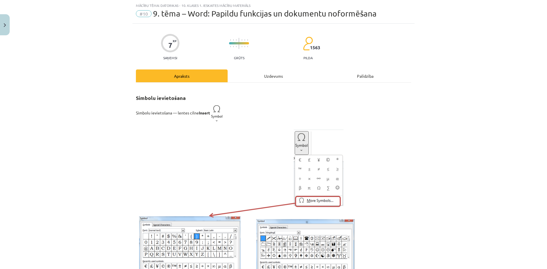
click at [270, 81] on div "Uzdevums" at bounding box center [274, 76] width 92 height 13
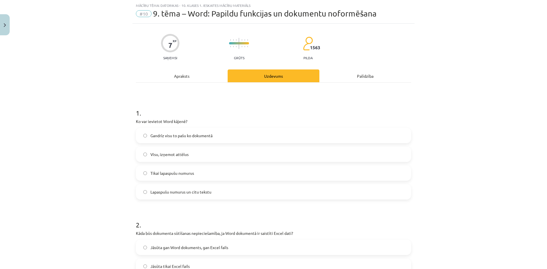
click at [218, 190] on label "Lapaspušu numurus un citu tekstu" at bounding box center [274, 192] width 274 height 14
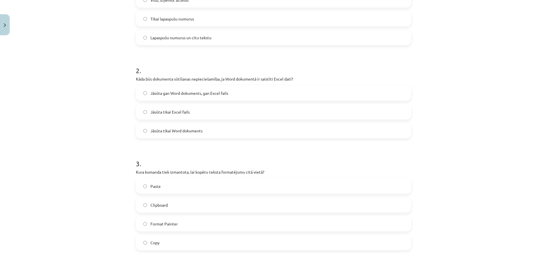
scroll to position [185, 0]
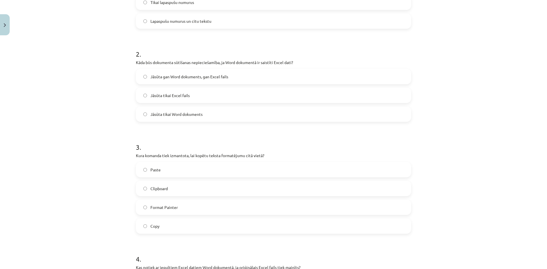
click at [216, 114] on label "Jāsūta tikai Word dokuments" at bounding box center [274, 114] width 274 height 14
click at [234, 76] on label "Jāsūta gan Word dokuments, gan Excel fails" at bounding box center [274, 77] width 274 height 14
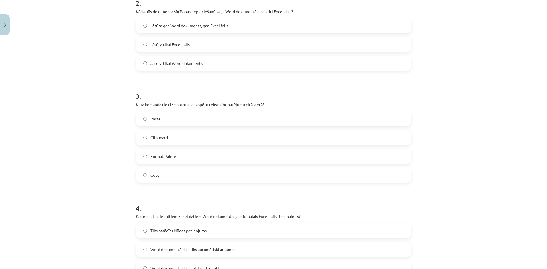
scroll to position [271, 0]
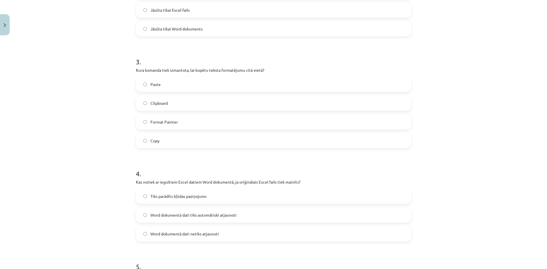
click at [182, 120] on label "Format Painter" at bounding box center [274, 122] width 274 height 14
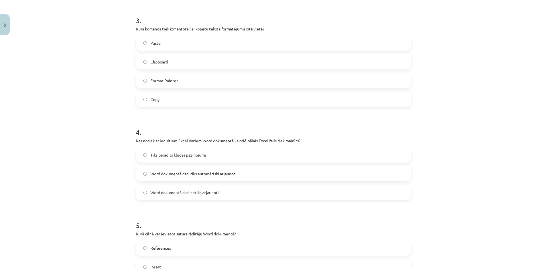
scroll to position [299, 0]
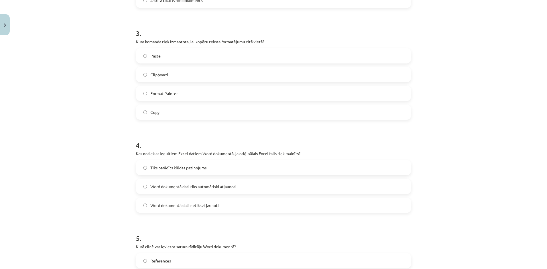
click at [183, 112] on label "Copy" at bounding box center [274, 112] width 274 height 14
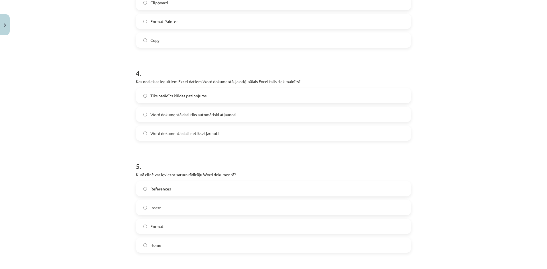
scroll to position [385, 0]
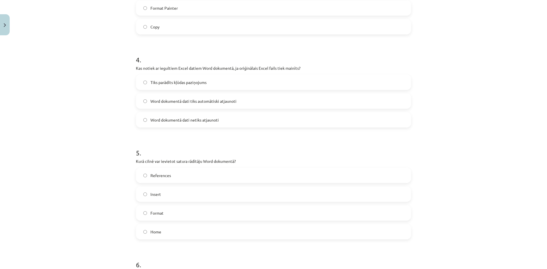
click at [241, 99] on label "Word dokumentā dati tiks automātiski atjaunoti" at bounding box center [274, 101] width 274 height 14
click at [236, 121] on label "Word dokumentā dati netiks atjaunoti" at bounding box center [274, 120] width 274 height 14
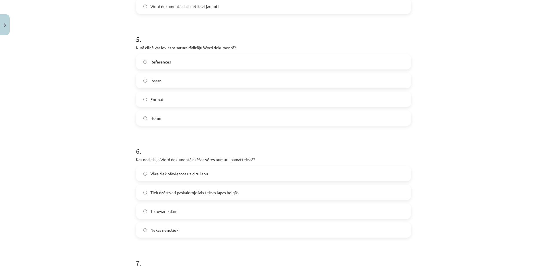
scroll to position [499, 0]
click at [221, 99] on label "Format" at bounding box center [274, 99] width 274 height 14
click at [173, 62] on label "References" at bounding box center [274, 61] width 274 height 14
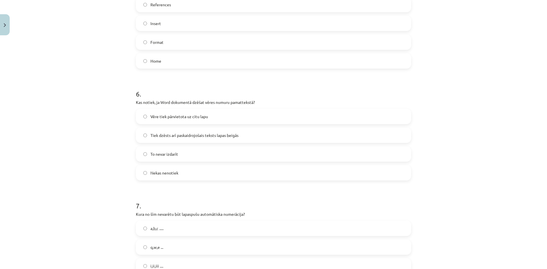
scroll to position [527, 0]
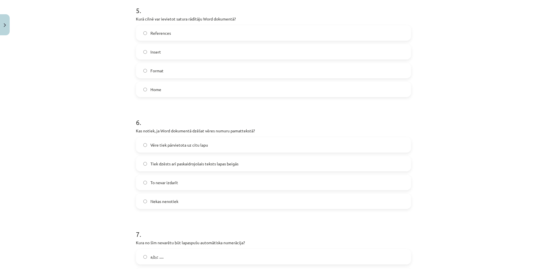
click at [168, 74] on label "Format" at bounding box center [274, 71] width 274 height 14
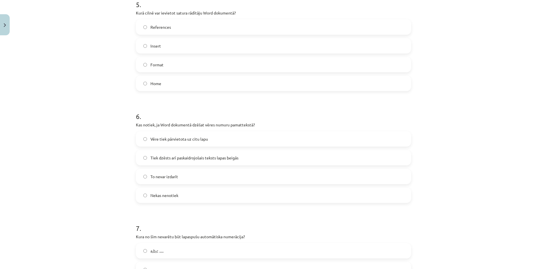
scroll to position [542, 0]
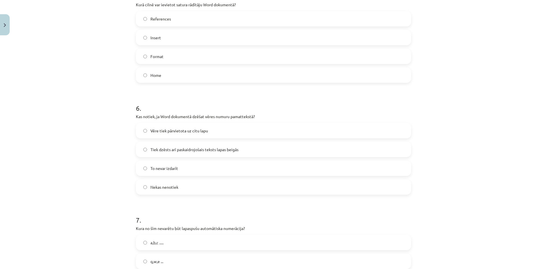
click at [186, 20] on label "References" at bounding box center [274, 19] width 274 height 14
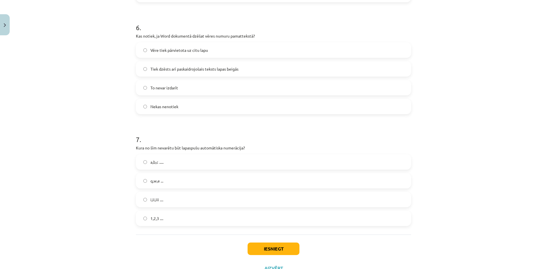
scroll to position [627, 0]
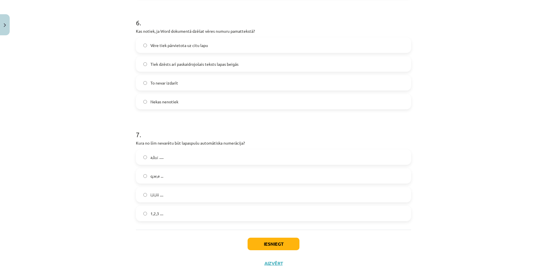
click at [254, 61] on label "Tiek dzēsts arī paskaidrojošais teksts lapas beigās" at bounding box center [274, 64] width 274 height 14
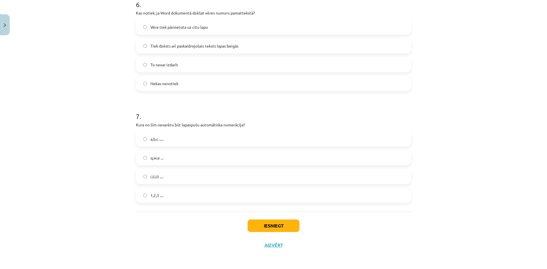
click at [141, 194] on label "1,2,3 ...." at bounding box center [274, 195] width 274 height 14
click at [264, 225] on button "Iesniegt" at bounding box center [274, 226] width 52 height 13
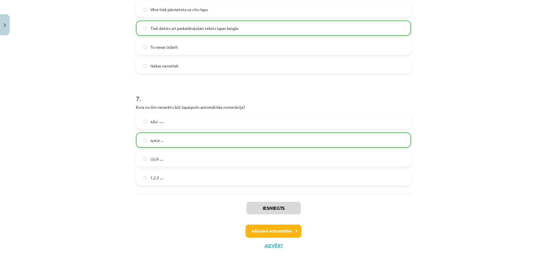
scroll to position [664, 0]
click at [281, 234] on button "Nākamā nodarbība" at bounding box center [274, 230] width 56 height 13
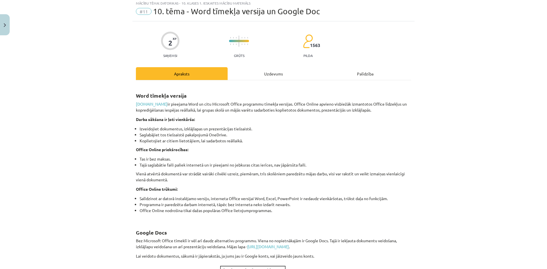
scroll to position [14, 0]
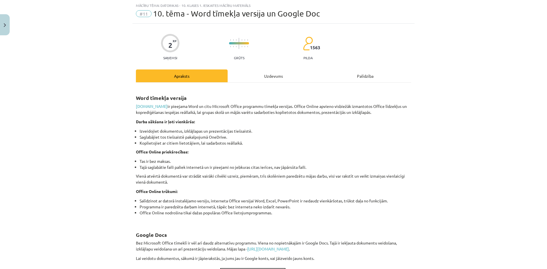
click at [252, 78] on div "Uzdevums" at bounding box center [274, 76] width 92 height 13
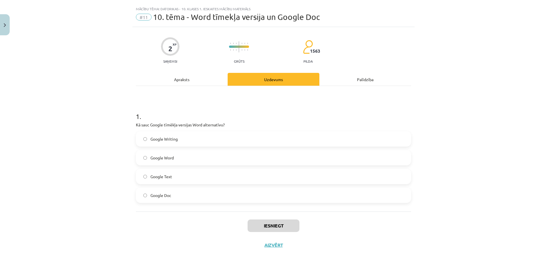
scroll to position [11, 0]
click at [3, 25] on button "Close" at bounding box center [5, 24] width 10 height 21
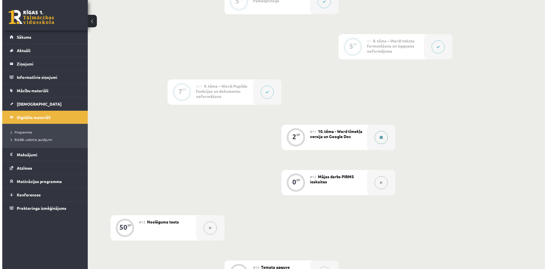
scroll to position [505, 0]
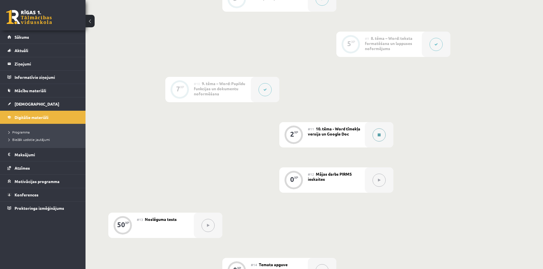
click at [382, 135] on button at bounding box center [379, 135] width 13 height 13
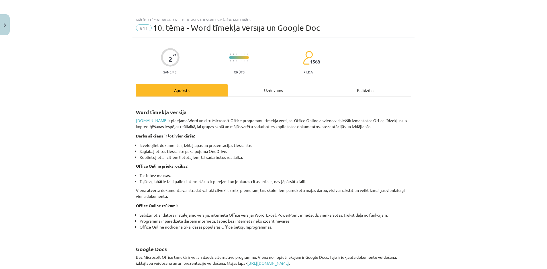
click at [270, 90] on div "Uzdevums" at bounding box center [274, 90] width 92 height 13
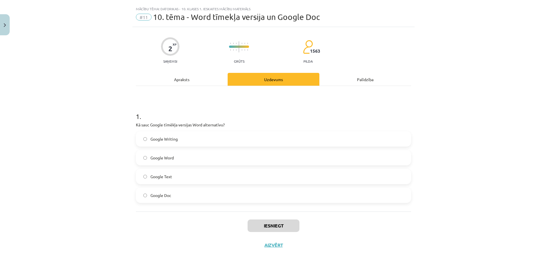
click at [190, 79] on div "Apraksts" at bounding box center [182, 79] width 92 height 13
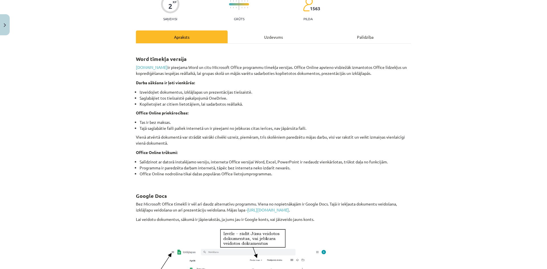
scroll to position [0, 0]
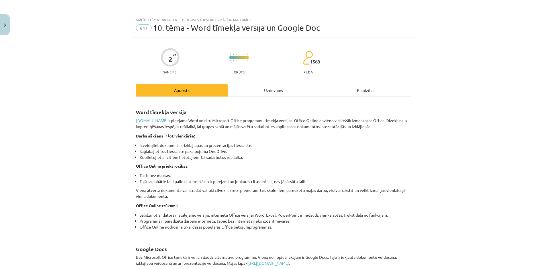
click at [266, 90] on div "Uzdevums" at bounding box center [274, 90] width 92 height 13
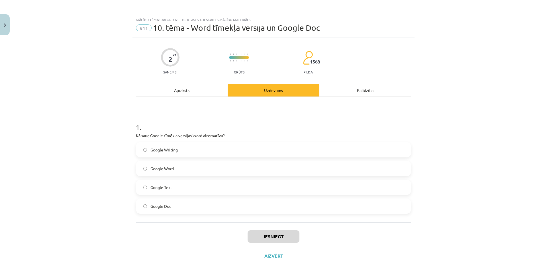
scroll to position [11, 0]
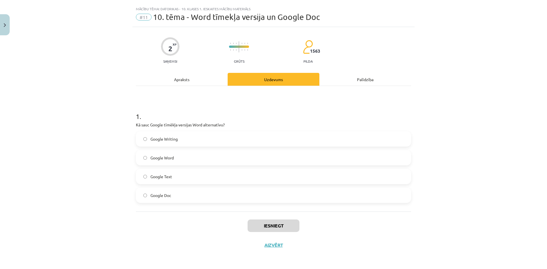
click at [180, 197] on label "Google Doc" at bounding box center [274, 195] width 274 height 14
click at [273, 229] on button "Iesniegt" at bounding box center [274, 226] width 52 height 13
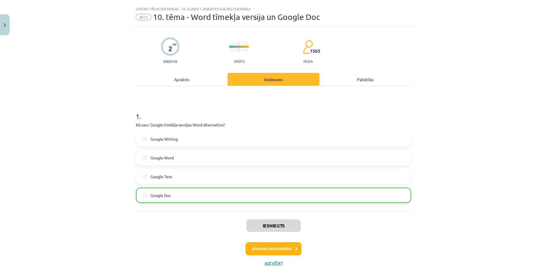
scroll to position [29, 0]
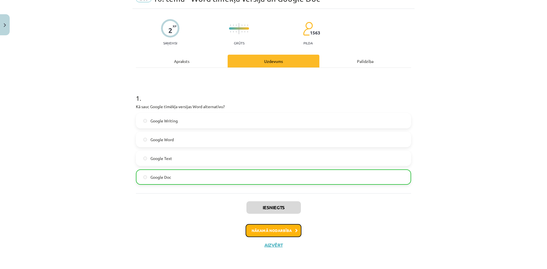
click at [287, 232] on button "Nākamā nodarbība" at bounding box center [274, 230] width 56 height 13
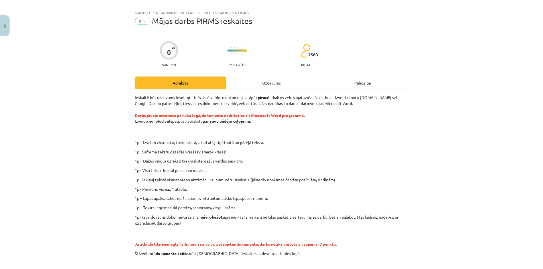
scroll to position [5, 0]
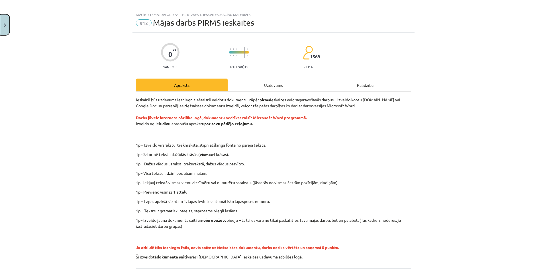
click button "Close"
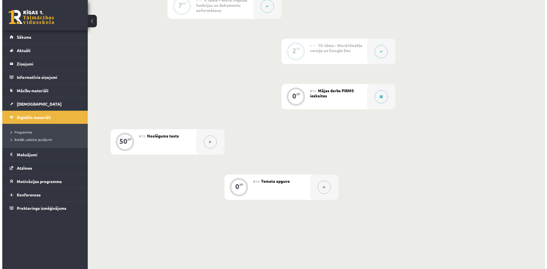
scroll to position [591, 0]
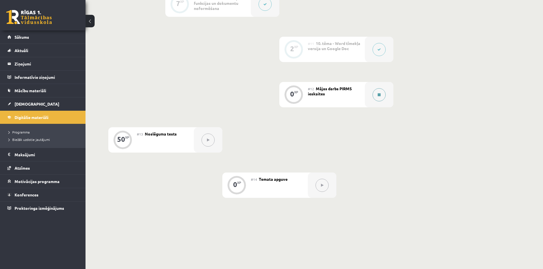
click button
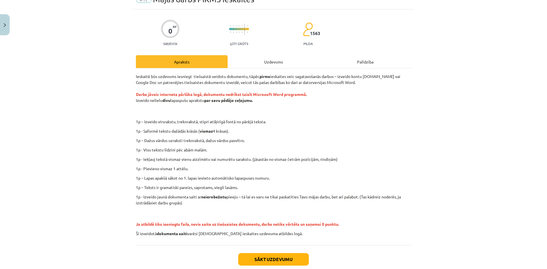
scroll to position [62, 0]
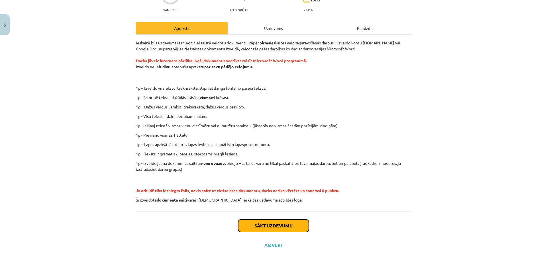
click button "Sākt uzdevumu"
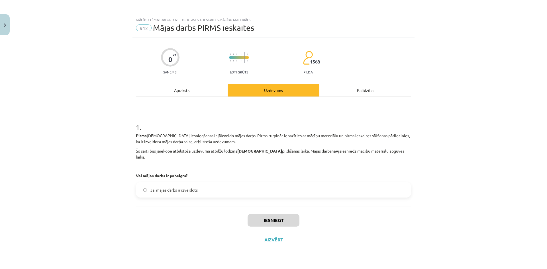
scroll to position [0, 0]
click button "Iesniegt"
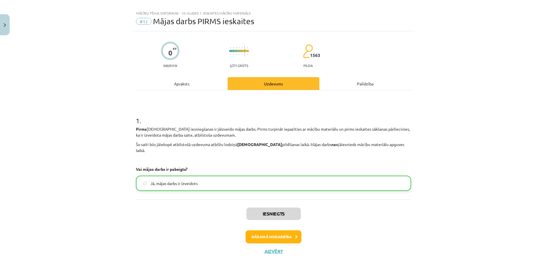
scroll to position [7, 0]
click button "Nākamā nodarbība"
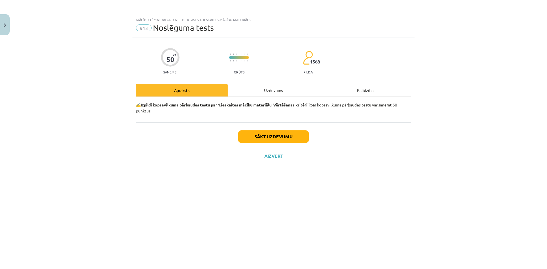
click div "Uzdevums"
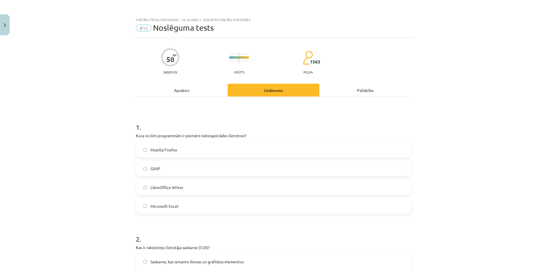
click div "50 XP Saņemsi Grūts 1563 pilda Apraksts Uzdevums Palīdzība 1 . Kura no šīm prog…"
click div "Apraksts"
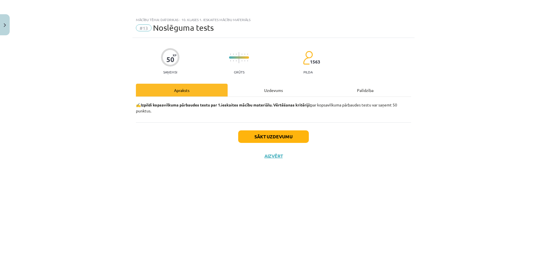
click div "Uzdevums"
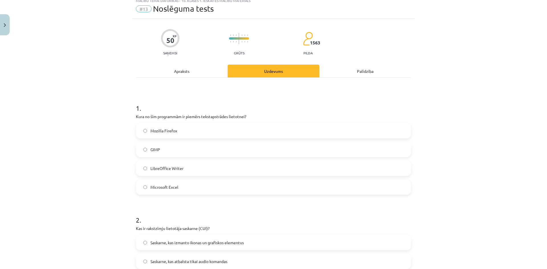
scroll to position [29, 0]
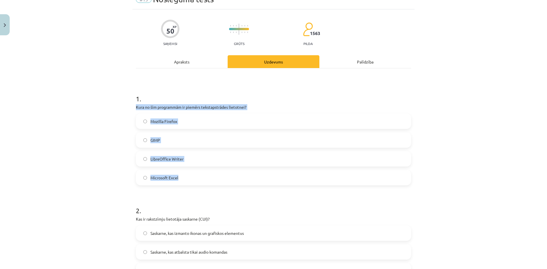
drag, startPoint x: 181, startPoint y: 178, endPoint x: 126, endPoint y: 107, distance: 90.1
click div "Mācību tēma: Datorikas - 10. klases 1. ieskaites mācību materiāls #13 Noslēguma…"
copy div "Kura no šīm programmām ir piemērs tekstapstrādes lietotnei? Mozilla Firefox GIM…"
click label "LibreOffice Writer"
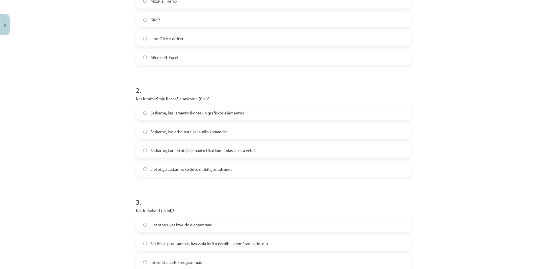
scroll to position [153, 0]
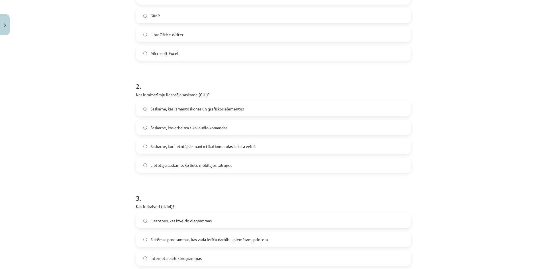
drag, startPoint x: 234, startPoint y: 164, endPoint x: 120, endPoint y: 94, distance: 133.6
click div "Mācību tēma: Datorikas - 10. klases 1. ieskaites mācību materiāls #13 Noslēguma…"
copy div "Kas ir rakstzīmju lietotāja saskarne (CUI)? Saskarne, kas izmanto ikonas un gra…"
click div "Mācību tēma: Datorikas - 10. klases 1. ieskaites mācību materiāls #13 Noslēguma…"
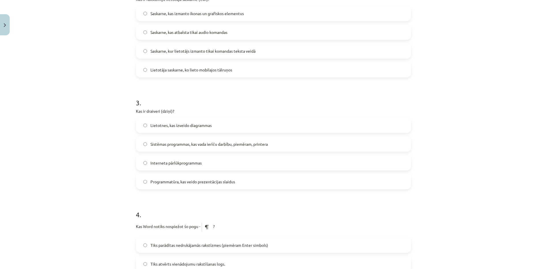
scroll to position [267, 0]
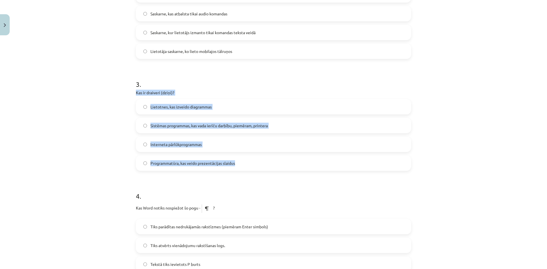
drag, startPoint x: 240, startPoint y: 165, endPoint x: 118, endPoint y: 92, distance: 141.9
click div "Mācību tēma: Datorikas - 10. klases 1. ieskaites mācību materiāls #13 Noslēguma…"
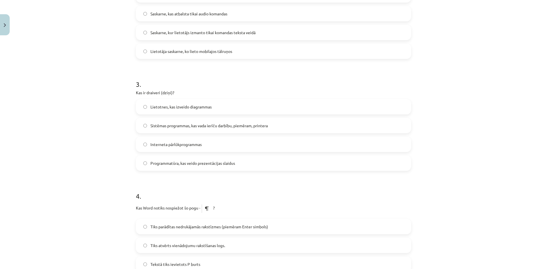
click label "Sistēmas programmas, kas vada ierīču darbību, piemēram, printera"
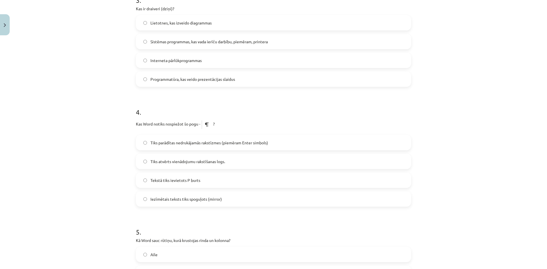
scroll to position [381, 0]
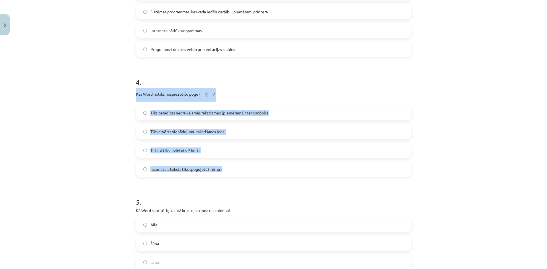
drag, startPoint x: 228, startPoint y: 168, endPoint x: 125, endPoint y: 97, distance: 125.2
click div "Mācību tēma: Datorikas - 10. klases 1. ieskaites mācību materiāls #13 Noslēguma…"
click p "Kas Word notiks nospiežot šo pogu - ?"
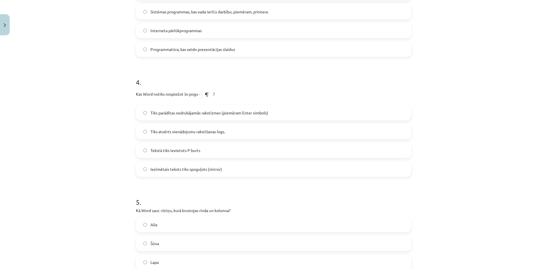
click label "Tiks parādītas nedrukājamās rakstīzmes (piemēram Enter simbols)"
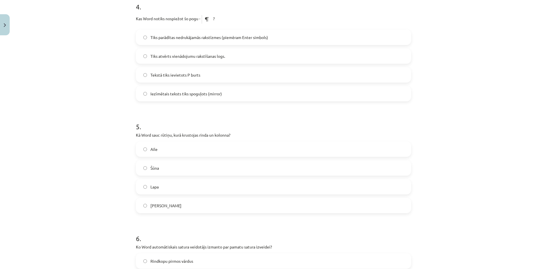
scroll to position [467, 0]
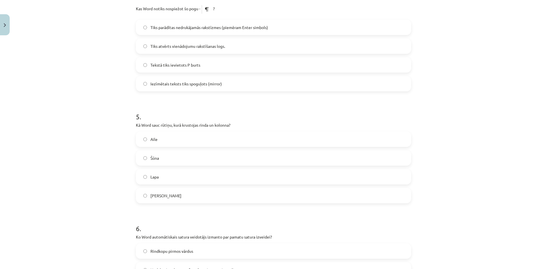
click label "Šūna"
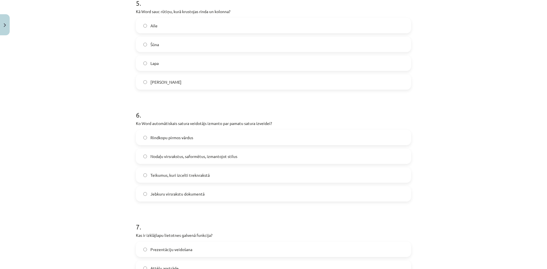
scroll to position [581, 0]
click span "Nodaļu virsrakstus, saformētus, izmantojot stilus"
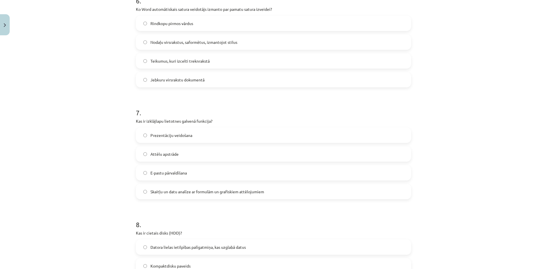
scroll to position [723, 0]
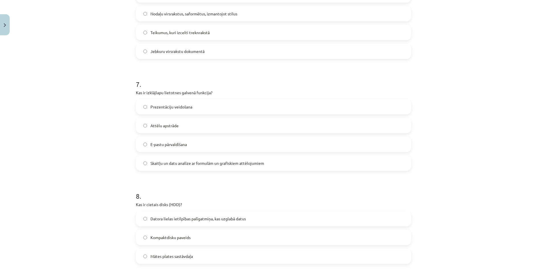
click label "Skaitļu un datu analīze ar formulām un grafiskiem attēlojumiem"
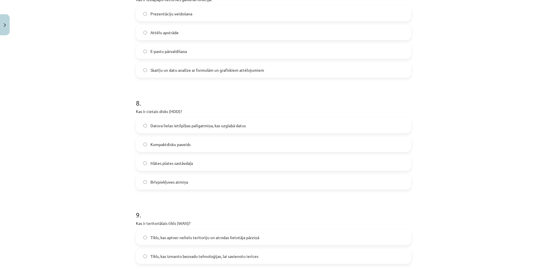
scroll to position [837, 0]
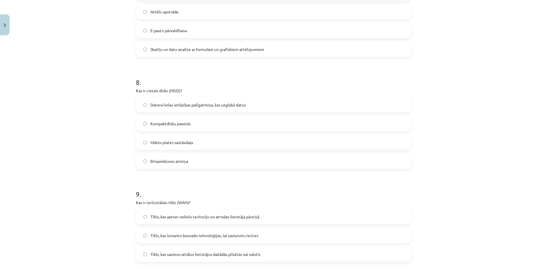
click span "Datora lielas ietilpības palīgatmiņa, kas uzglabā datus"
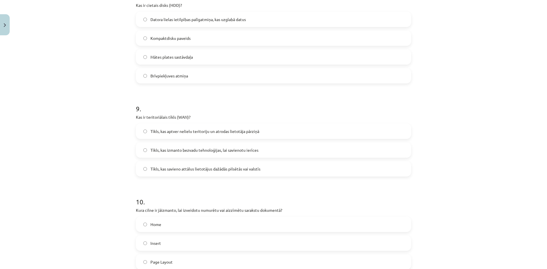
scroll to position [980, 0]
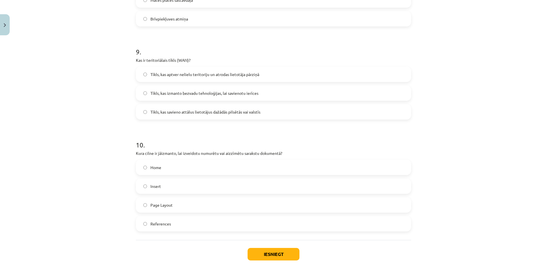
click label "Tīkls, kas aptver nelielu teritoriju un atrodas lietotāja pārziņā"
click label "Tīkls, kas savieno attālus lietotājus dažādās pilsētās vai valstīs"
click label "Tīkls, kas aptver nelielu teritoriju un atrodas lietotāja pārziņā"
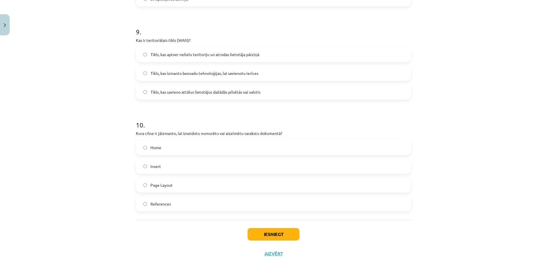
scroll to position [1008, 0]
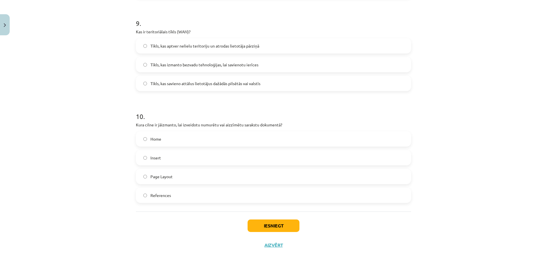
click label "Page Layout"
click label "Home"
click button "Iesniegt"
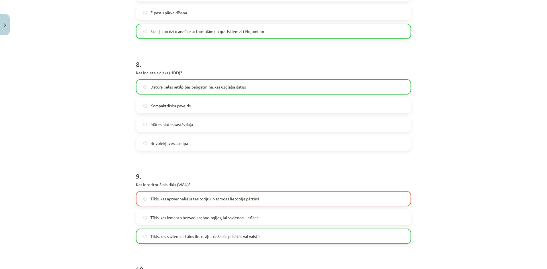
scroll to position [1026, 0]
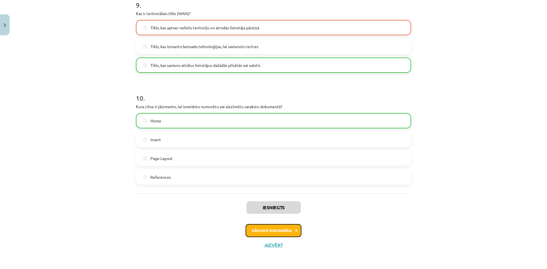
click button "Nākamā nodarbība"
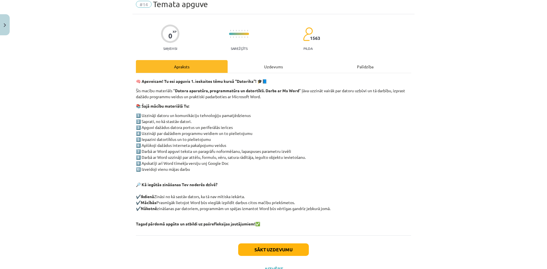
scroll to position [14, 0]
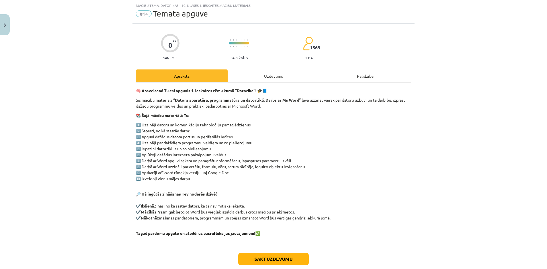
click div "Uzdevums"
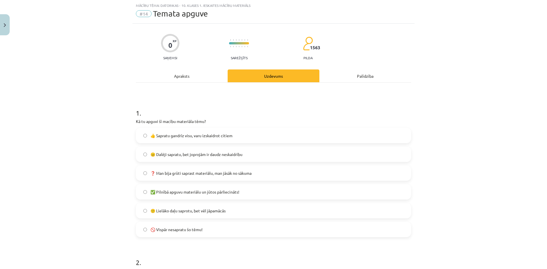
scroll to position [43, 0]
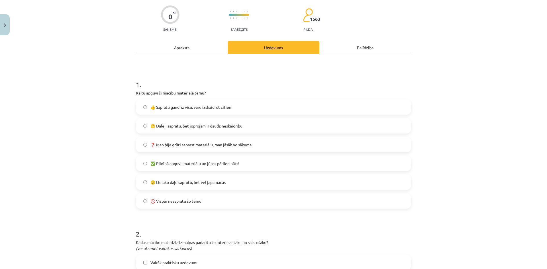
click label "🙂 Lielāko daļu saprotu, bet vēl jāpamācās"
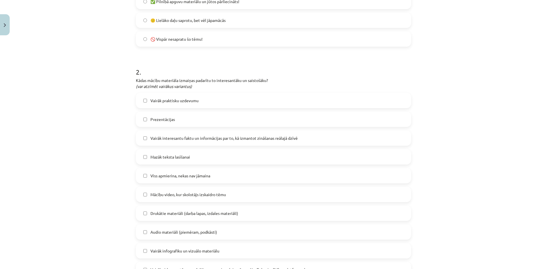
scroll to position [214, 0]
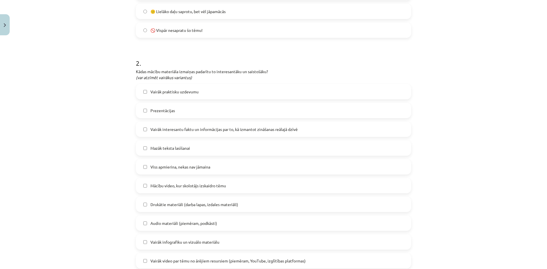
click label "Vairāk interesantu faktu un informācijas par to, kā izmantot zināšanas reālajā …"
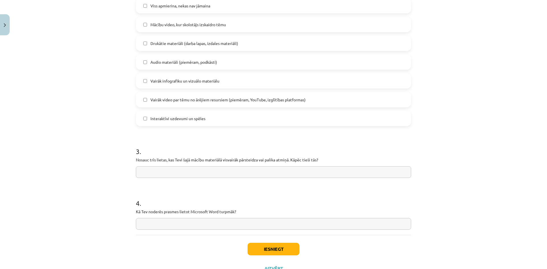
scroll to position [398, 0]
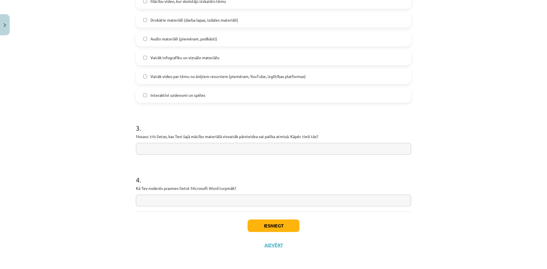
click input "text"
click div "Mācību tēma: Datorikas - 10. klases 1. ieskaites mācību materiāls #14 Temata ap…"
click button "Iesniegt"
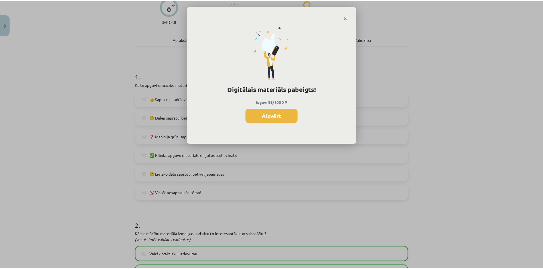
scroll to position [0, 0]
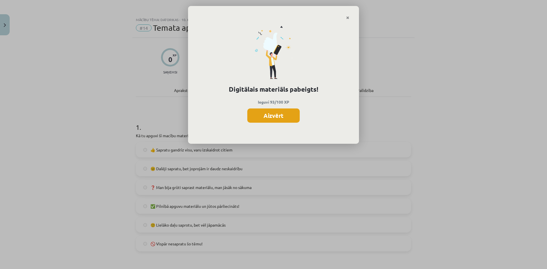
click button "Aizvērt"
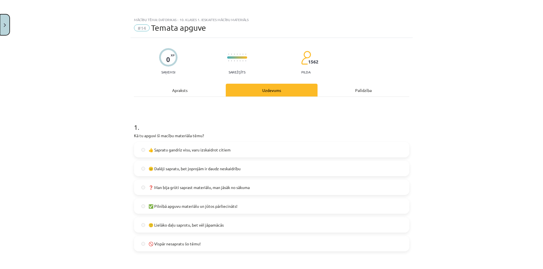
click button "Close"
